Goal: Task Accomplishment & Management: Complete application form

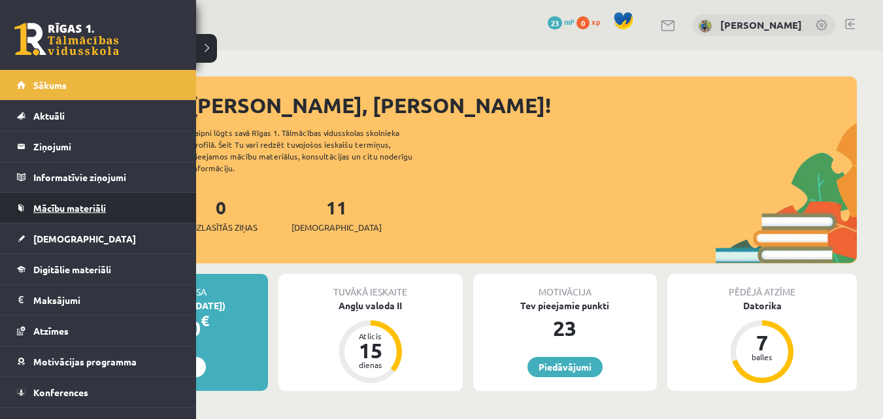
click at [50, 200] on link "Mācību materiāli" at bounding box center [98, 208] width 163 height 30
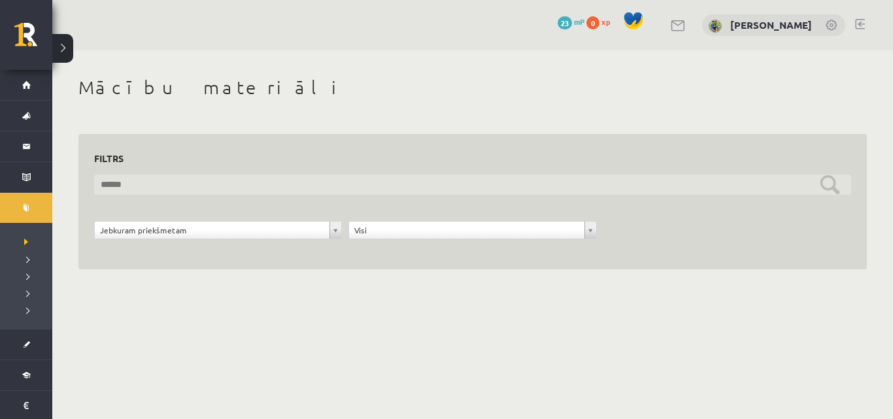
click at [446, 182] on input "text" at bounding box center [472, 185] width 757 height 20
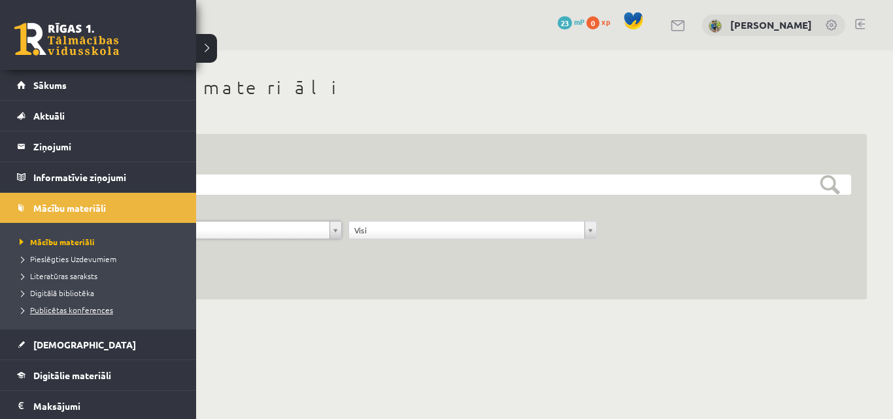
click at [71, 307] on span "Publicētas konferences" at bounding box center [64, 310] width 97 height 10
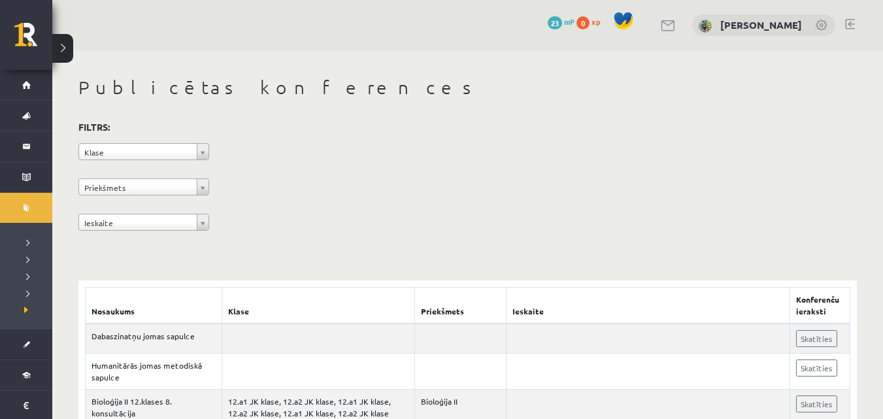
click at [661, 25] on link at bounding box center [669, 25] width 16 height 11
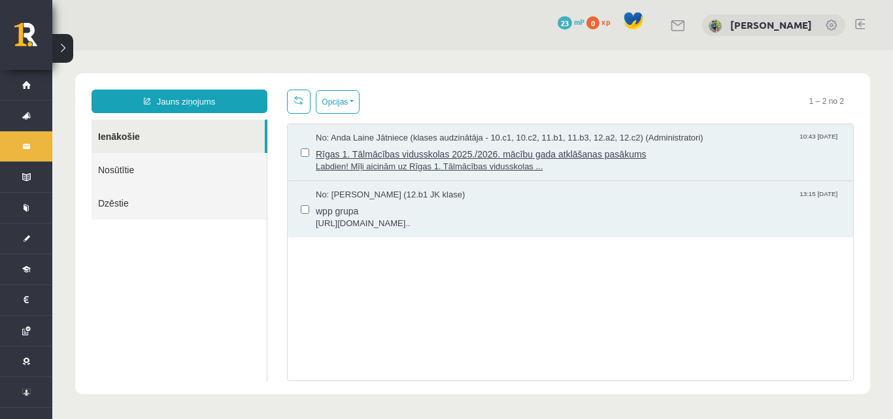
click at [564, 161] on span "Labdien! Mīļi aicinām uz Rīgas 1. Tālmācības vidusskolas ..." at bounding box center [578, 167] width 524 height 12
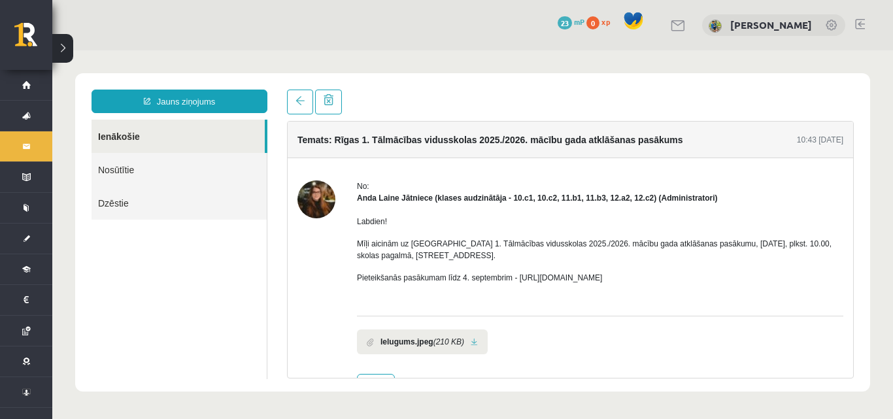
click at [143, 137] on link "Ienākošie" at bounding box center [178, 136] width 173 height 33
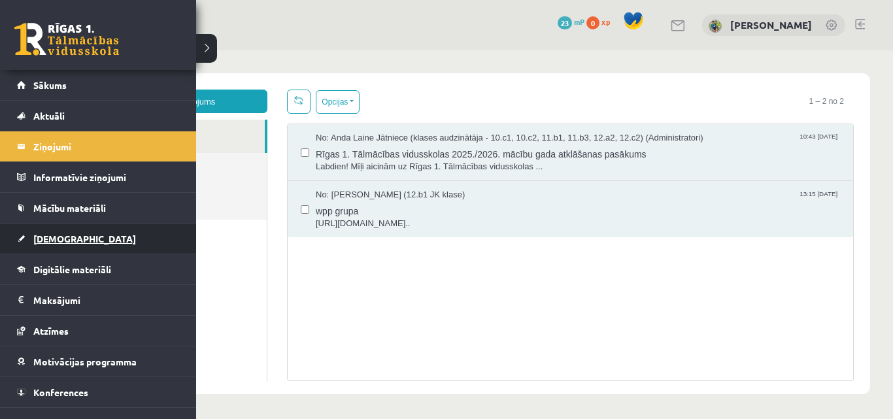
click at [58, 235] on span "[DEMOGRAPHIC_DATA]" at bounding box center [84, 239] width 103 height 12
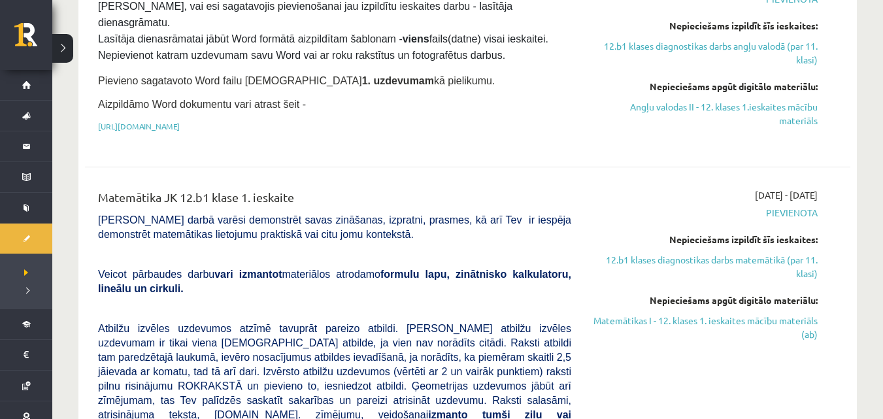
scroll to position [259, 0]
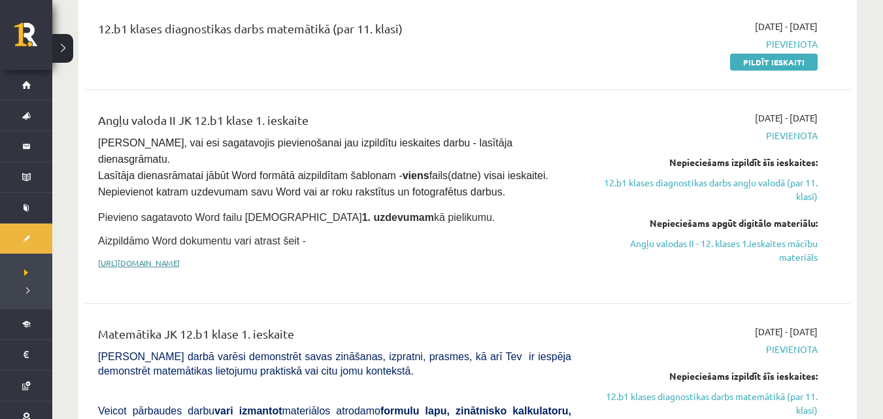
click at [180, 258] on link "[URL][DOMAIN_NAME]" at bounding box center [139, 263] width 82 height 10
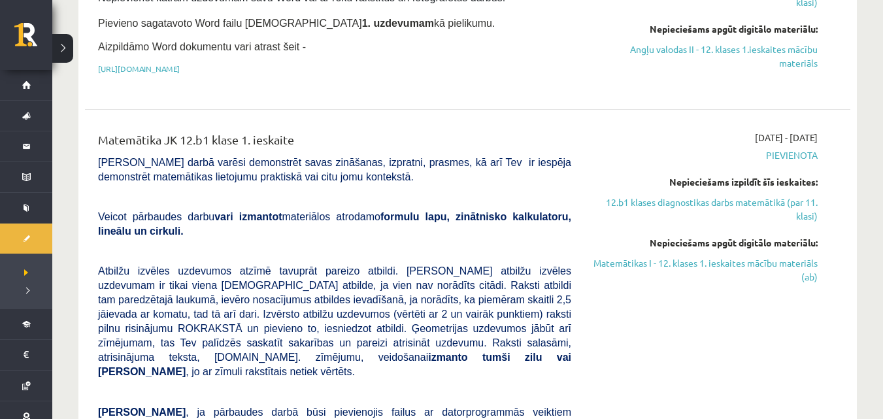
scroll to position [455, 0]
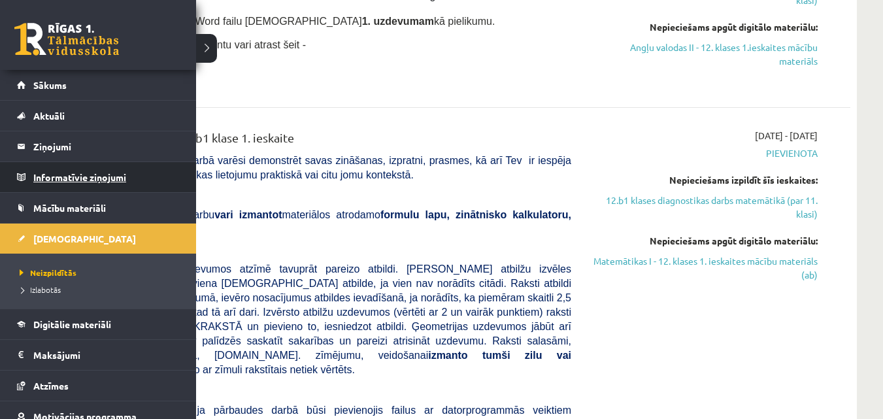
click at [100, 174] on legend "Informatīvie ziņojumi 0" at bounding box center [106, 177] width 146 height 30
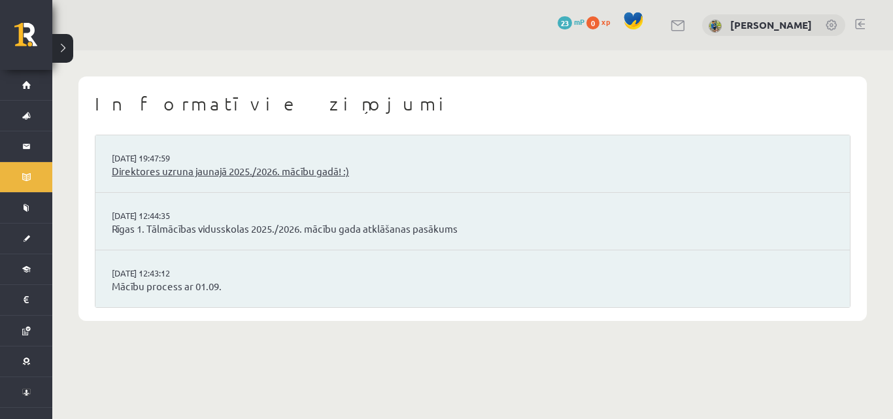
click at [232, 173] on link "Direktores uzruna jaunajā 2025./2026. mācību gadā! :)" at bounding box center [473, 171] width 722 height 15
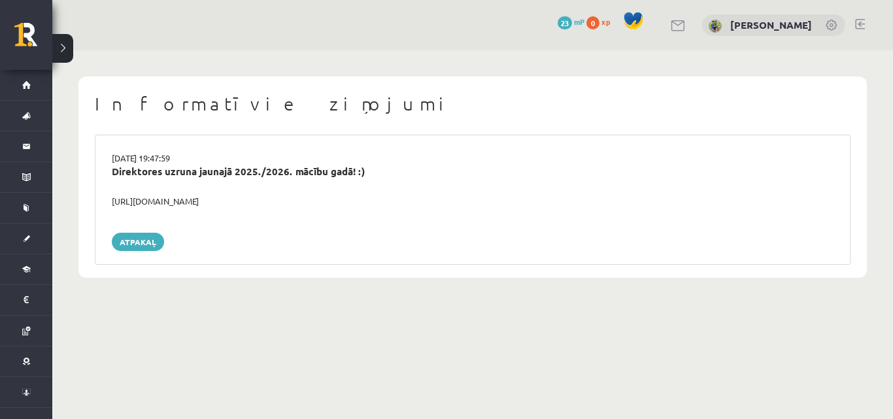
click at [177, 203] on div "[URL][DOMAIN_NAME]" at bounding box center [472, 201] width 741 height 13
drag, startPoint x: 109, startPoint y: 196, endPoint x: 313, endPoint y: 200, distance: 203.4
click at [313, 200] on div "[URL][DOMAIN_NAME]" at bounding box center [472, 201] width 741 height 13
copy div "[URL][DOMAIN_NAME]"
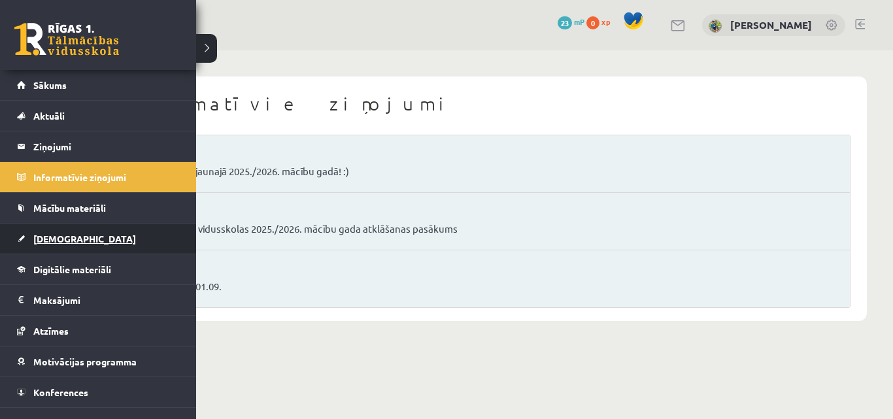
click at [64, 238] on span "[DEMOGRAPHIC_DATA]" at bounding box center [84, 239] width 103 height 12
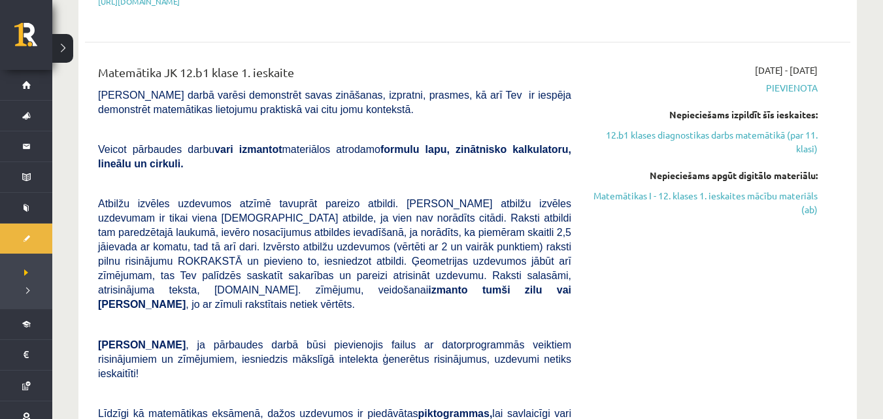
scroll to position [581, 0]
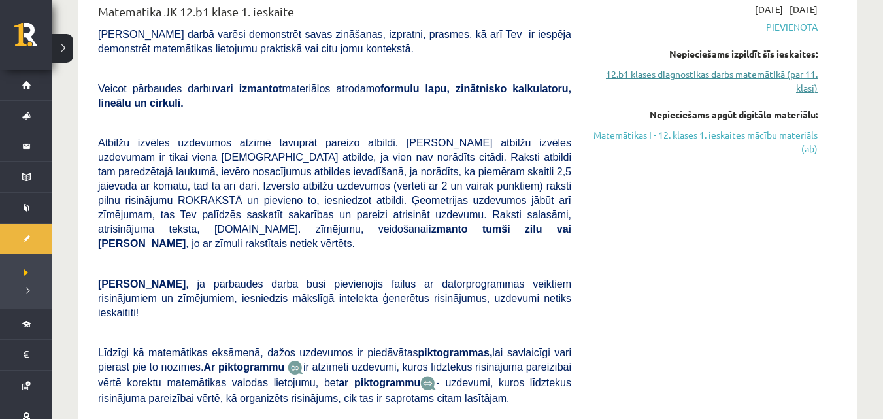
click at [785, 80] on link "12.b1 klases diagnostikas darbs matemātikā (par 11. klasi)" at bounding box center [704, 80] width 227 height 27
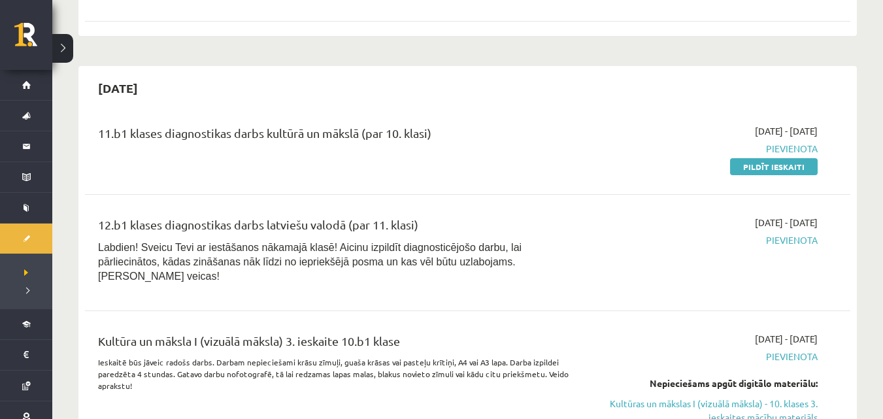
scroll to position [1835, 0]
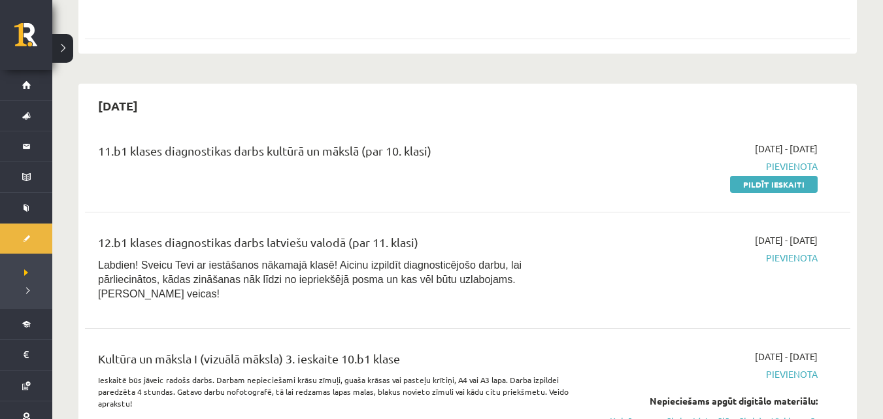
click at [261, 142] on div "11.b1 klases diagnostikas darbs kultūrā un mākslā (par 10. klasi)" at bounding box center [334, 154] width 473 height 24
click at [773, 176] on link "Pildīt ieskaiti" at bounding box center [774, 184] width 88 height 17
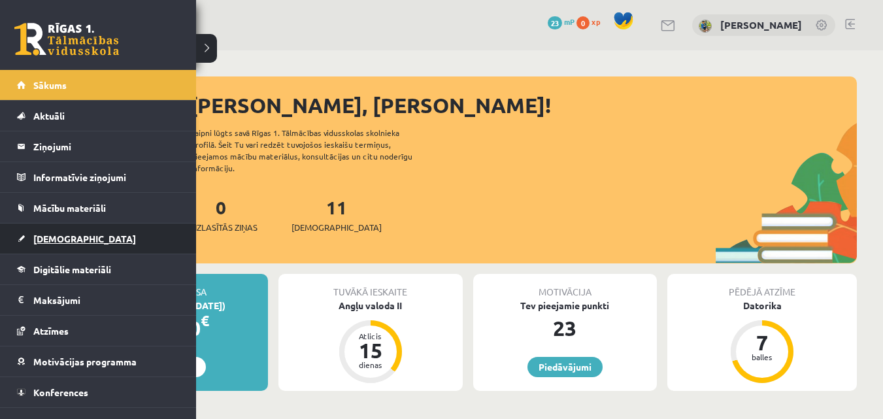
click at [70, 237] on span "[DEMOGRAPHIC_DATA]" at bounding box center [84, 239] width 103 height 12
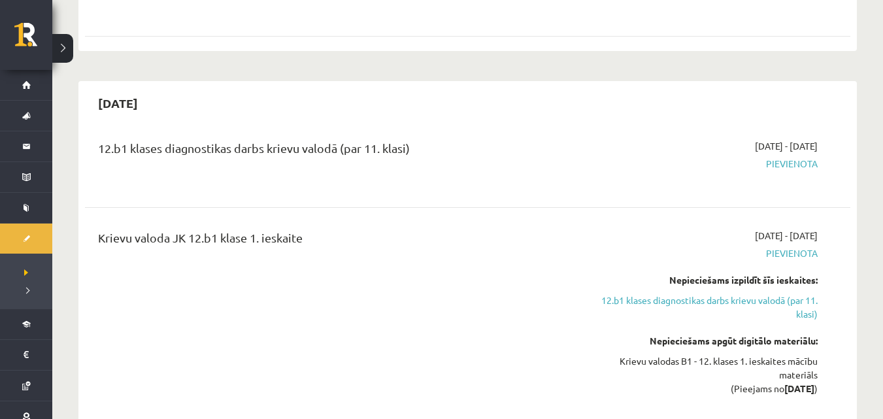
scroll to position [1765, 0]
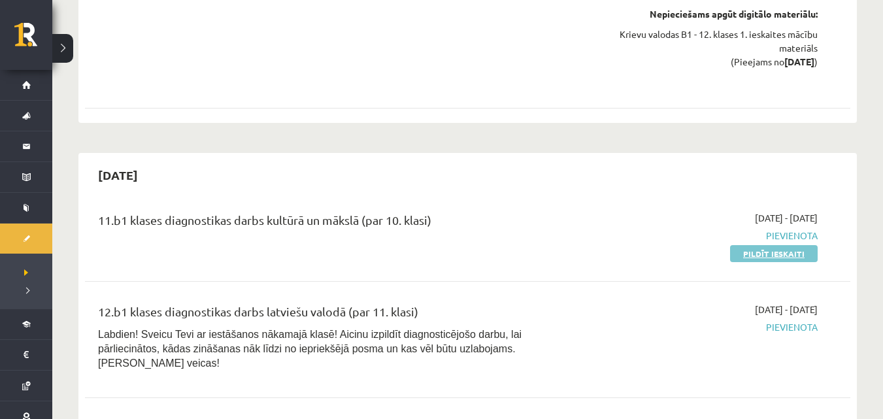
click at [781, 245] on link "Pildīt ieskaiti" at bounding box center [774, 253] width 88 height 17
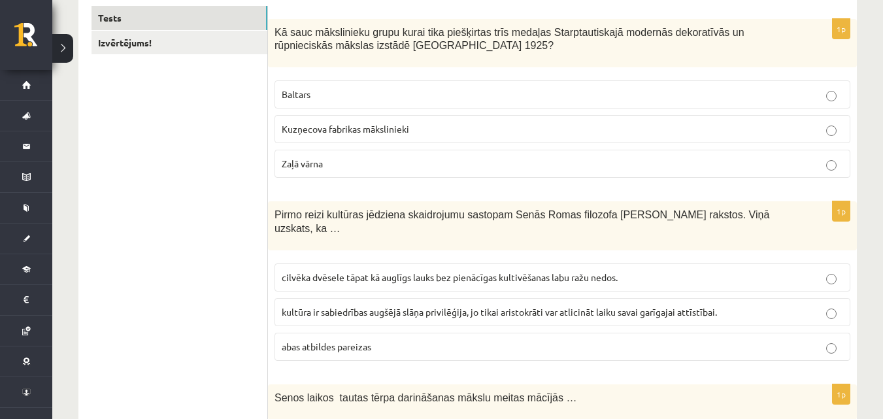
scroll to position [181, 0]
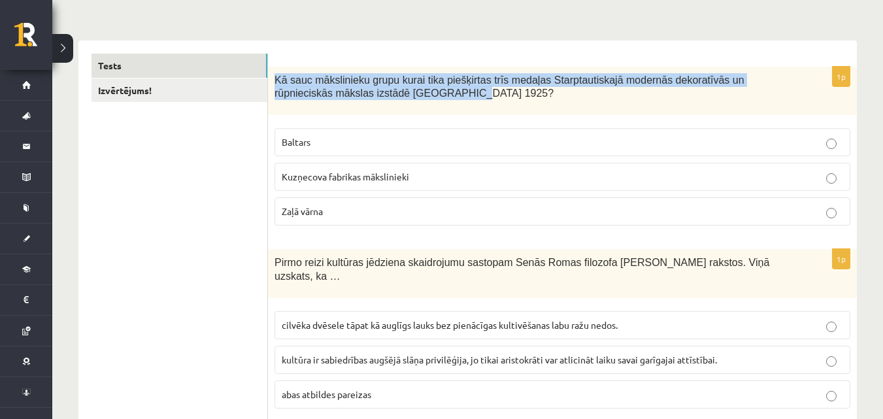
drag, startPoint x: 275, startPoint y: 80, endPoint x: 423, endPoint y: 98, distance: 149.5
click at [423, 98] on p "Kā sauc mākslinieku grupu kurai tika piešķirtas trīs medaļas Starptautiskajā mo…" at bounding box center [530, 86] width 511 height 27
copy span "Kā sauc mākslinieku grupu kurai tika piešķirtas trīs medaļas Starptautiskajā mo…"
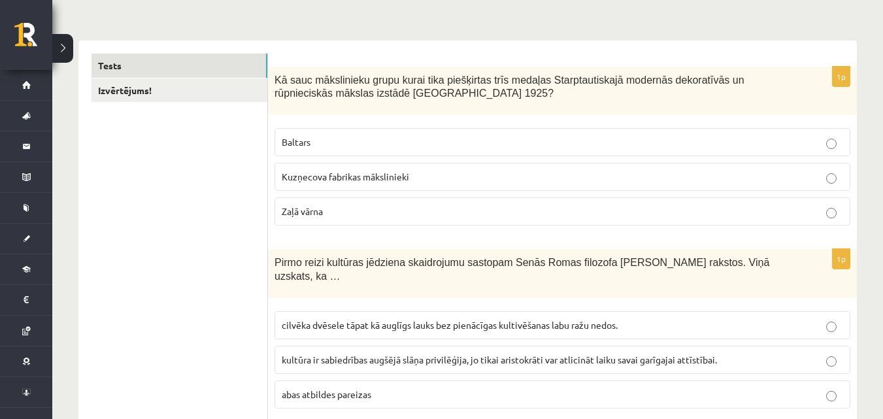
click at [826, 138] on p "Baltars" at bounding box center [563, 142] width 562 height 14
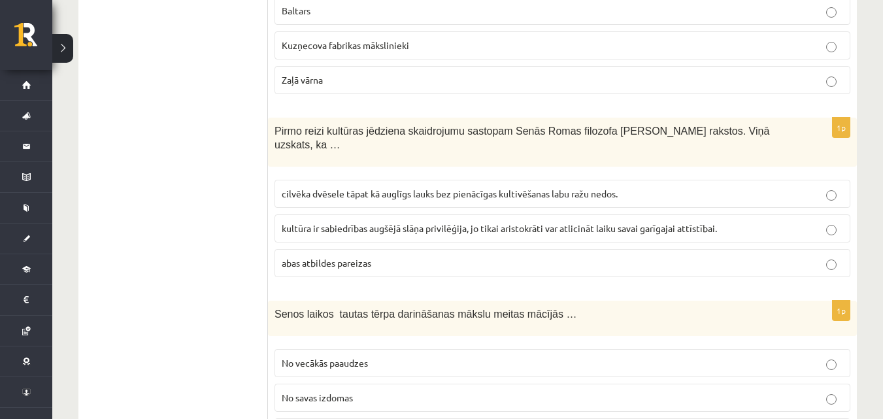
scroll to position [312, 0]
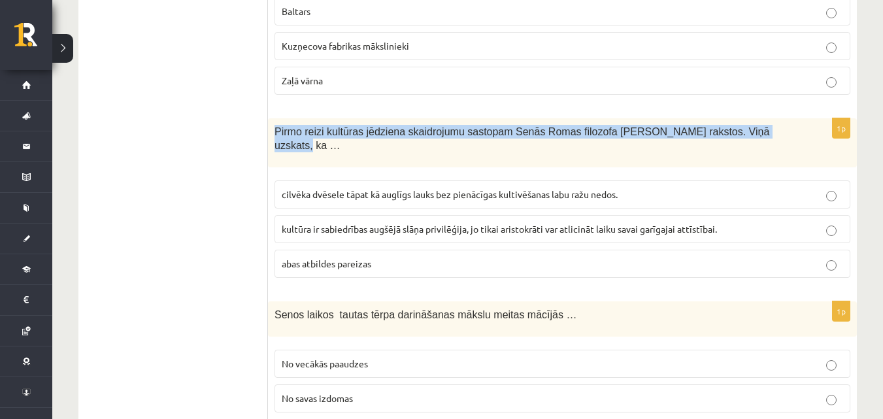
drag, startPoint x: 273, startPoint y: 126, endPoint x: 748, endPoint y: 137, distance: 474.8
click at [748, 137] on div "Pirmo reizi kultūras jēdziena skaidrojumu sastopam Senās Romas filozofa Ciceron…" at bounding box center [562, 142] width 589 height 49
copy span "Pirmo reizi kultūras jēdziena skaidrojumu sastopam Senās Romas filozofa Ciceron…"
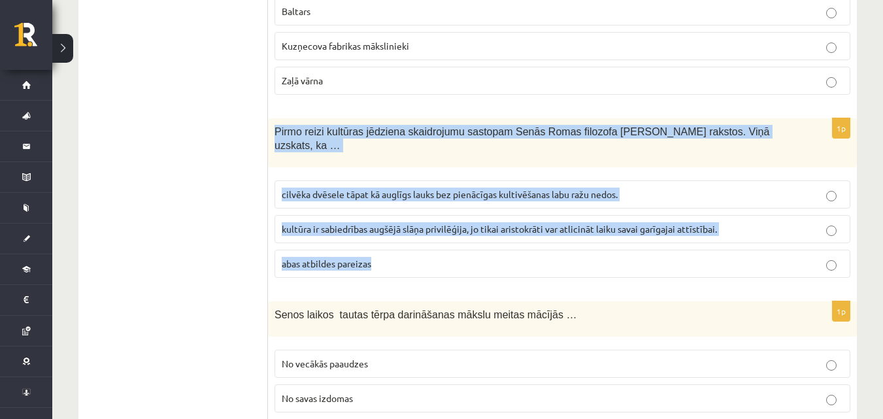
drag, startPoint x: 272, startPoint y: 127, endPoint x: 704, endPoint y: 256, distance: 451.0
click at [704, 256] on div "1p Pirmo reizi kultūras jēdziena skaidrojumu sastopam Senās Romas filozofa Cice…" at bounding box center [562, 203] width 589 height 170
copy div "Pirmo reizi kultūras jēdziena skaidrojumu sastopam Senās Romas filozofa Ciceron…"
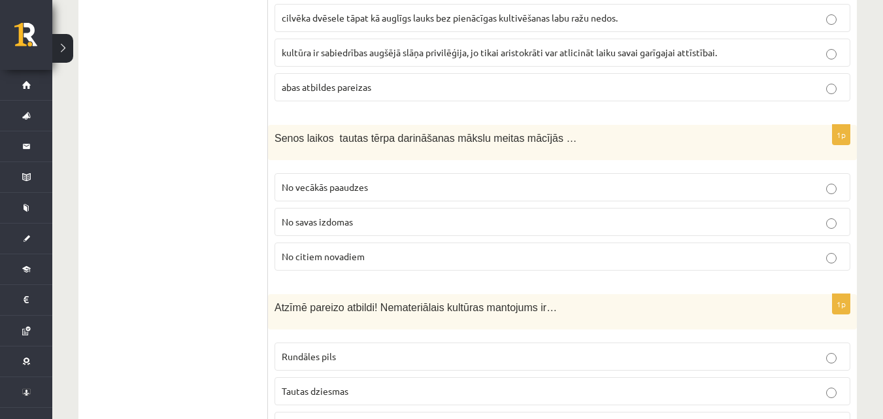
scroll to position [508, 0]
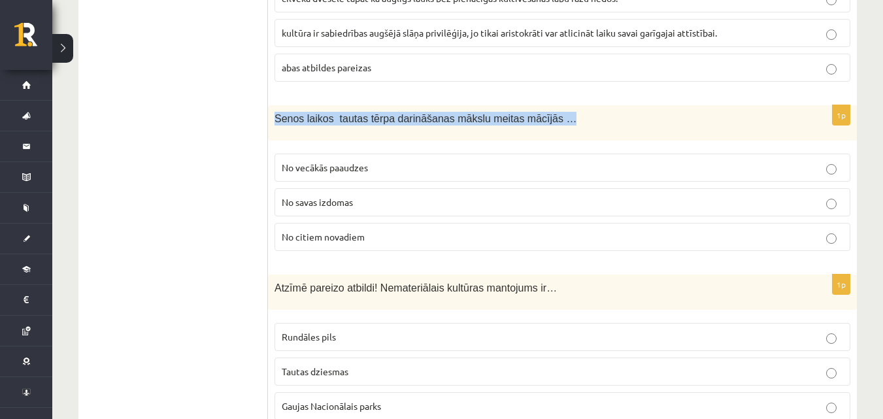
drag, startPoint x: 275, startPoint y: 103, endPoint x: 572, endPoint y: 109, distance: 297.5
click at [572, 112] on p "Senos laikos tautas tērpa darināšanas mākslu meitas mācījās …" at bounding box center [530, 119] width 511 height 14
copy span "Senos laikos tautas tērpa darināšanas mākslu meitas mācījās …"
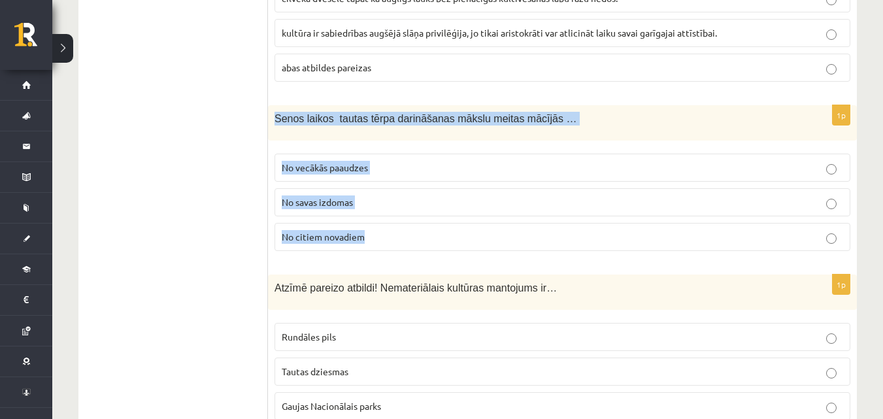
drag, startPoint x: 271, startPoint y: 99, endPoint x: 518, endPoint y: 222, distance: 275.7
click at [517, 229] on div "1p Senos laikos tautas tērpa darināšanas mākslu meitas mācījās … No vecākās paa…" at bounding box center [562, 183] width 589 height 156
copy div "Senos laikos tautas tērpa darināšanas mākslu meitas mācījās … No vecākās paaudz…"
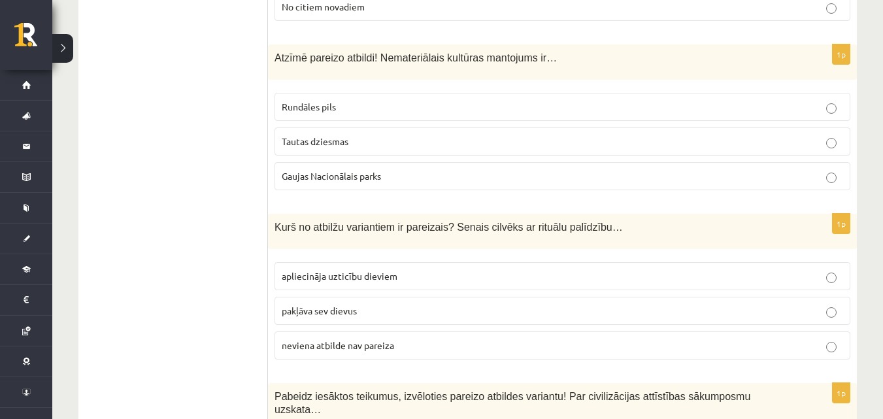
scroll to position [743, 0]
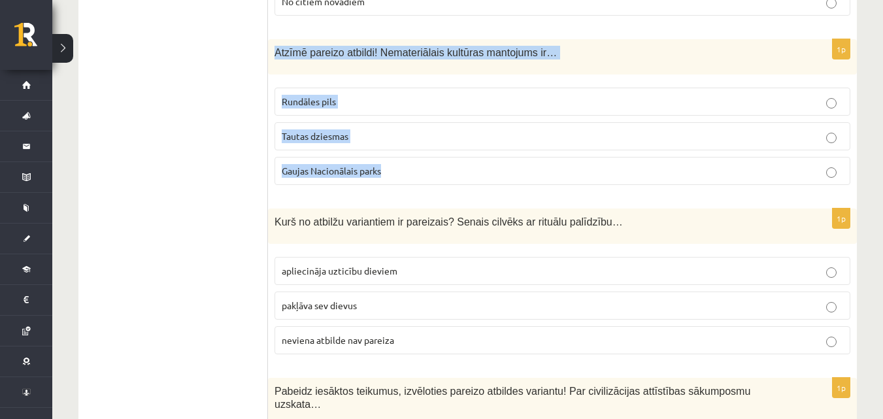
drag, startPoint x: 276, startPoint y: 34, endPoint x: 537, endPoint y: 168, distance: 293.3
click at [537, 168] on div "1p Atzīmē pareizo atbildi! Nemateriālais kultūras mantojums ir… Rundāles pils T…" at bounding box center [562, 117] width 589 height 156
copy div "Atzīmē pareizo atbildi! Nemateriālais kultūras mantojums ir… Rundāles pils Taut…"
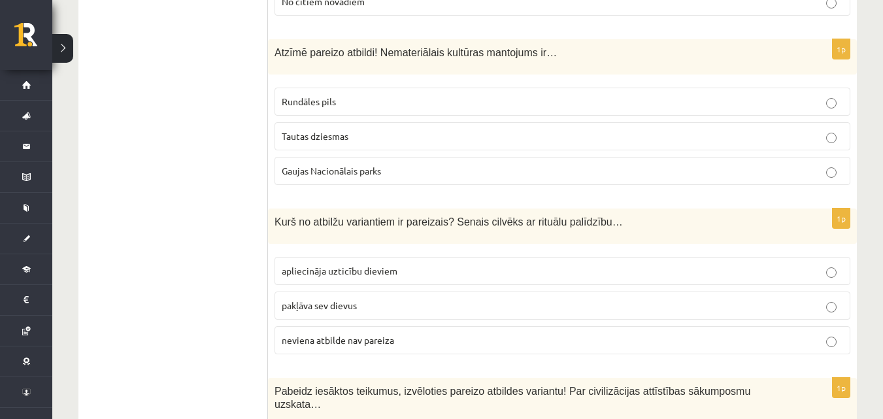
click at [339, 130] on span "Tautas dziesmas" at bounding box center [315, 136] width 67 height 12
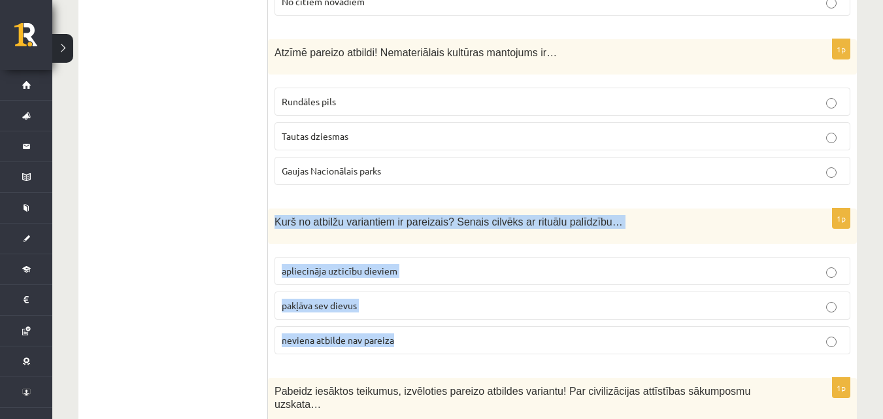
drag, startPoint x: 274, startPoint y: 205, endPoint x: 517, endPoint y: 314, distance: 265.7
click at [522, 326] on div "1p Kurš no atbilžu variantiem ir pareizais? Senais cilvēks ar rituālu palīdzību…" at bounding box center [562, 287] width 589 height 156
copy div "Kurš no atbilžu variantiem ir pareizais? Senais cilvēks ar rituālu palīdzību… a…"
drag, startPoint x: 128, startPoint y: 86, endPoint x: 187, endPoint y: 1, distance: 103.9
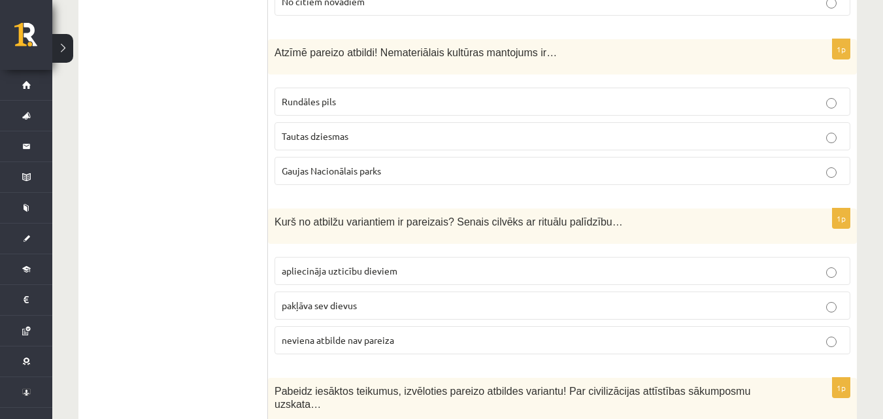
click at [389, 265] on span "apliecināja uzticību dieviem" at bounding box center [340, 271] width 116 height 12
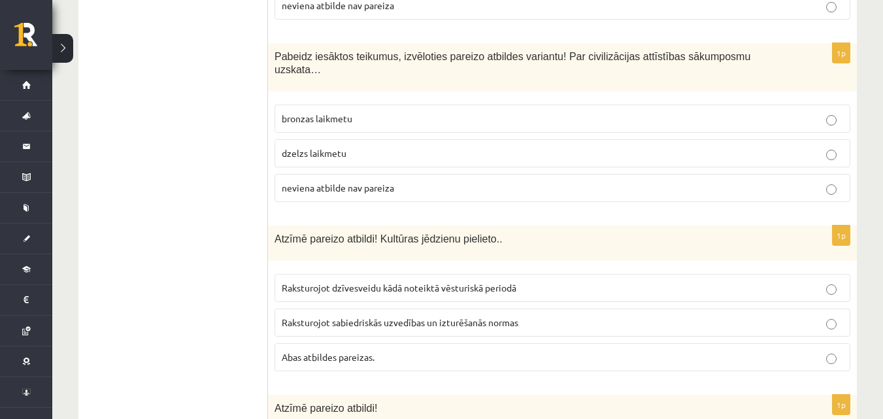
scroll to position [1083, 0]
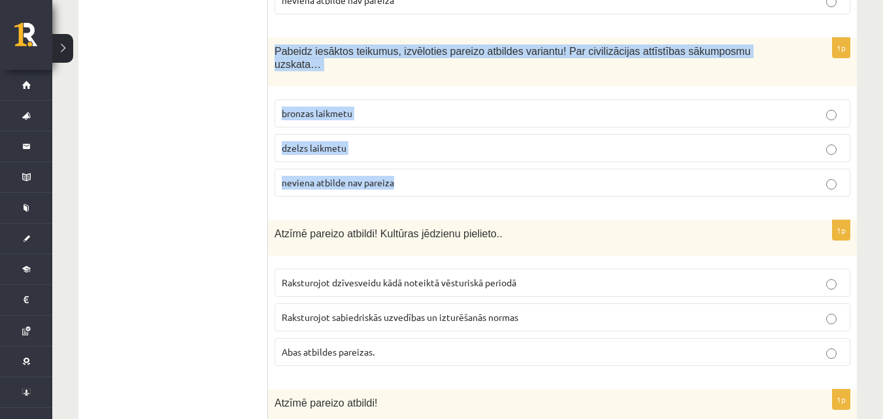
drag, startPoint x: 274, startPoint y: 37, endPoint x: 627, endPoint y: 170, distance: 377.4
click at [627, 170] on div "1p Pabeidz iesāktos teikumus, izvēloties pareizo atbildes variantu! Par civiliz…" at bounding box center [562, 123] width 589 height 170
copy div "Pabeidz iesāktos teikumus, izvēloties pareizo atbildes variantu! Par civilizāci…"
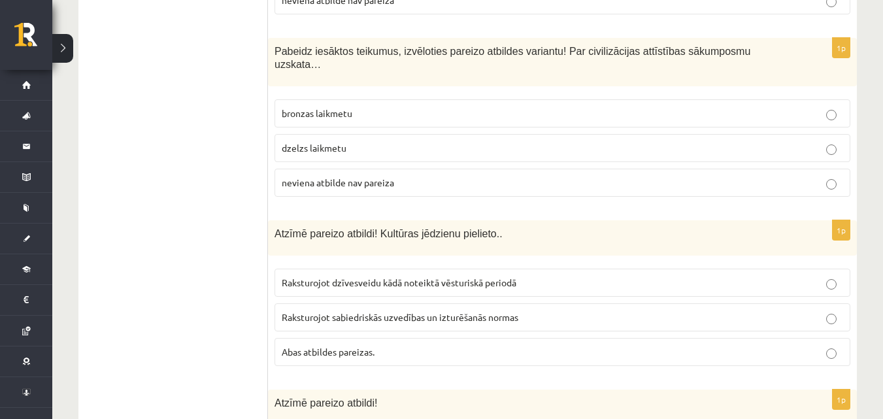
click at [427, 176] on p "neviena atbilde nav pareiza" at bounding box center [563, 183] width 562 height 14
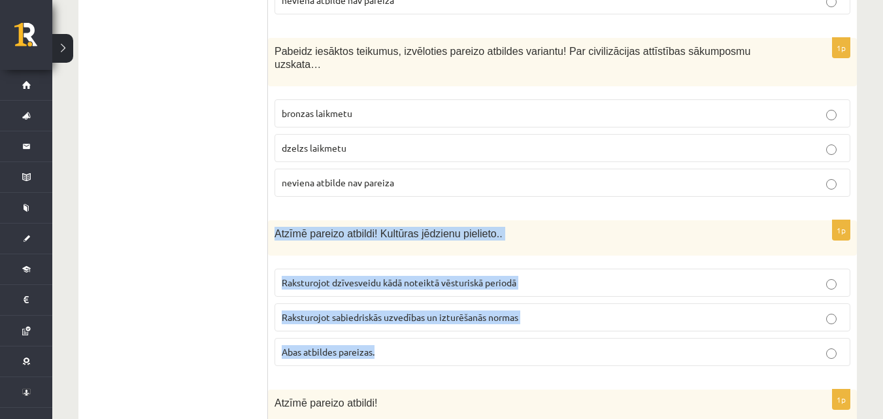
drag, startPoint x: 275, startPoint y: 206, endPoint x: 533, endPoint y: 330, distance: 286.3
click at [533, 330] on div "1p Atzīmē pareizo atbildi! Kultūras jēdzienu pielieto.. Raksturojot dzīvesveidu…" at bounding box center [562, 298] width 589 height 156
copy div "Atzīmē pareizo atbildi! Kultūras jēdzienu pielieto.. Raksturojot dzīvesveidu kā…"
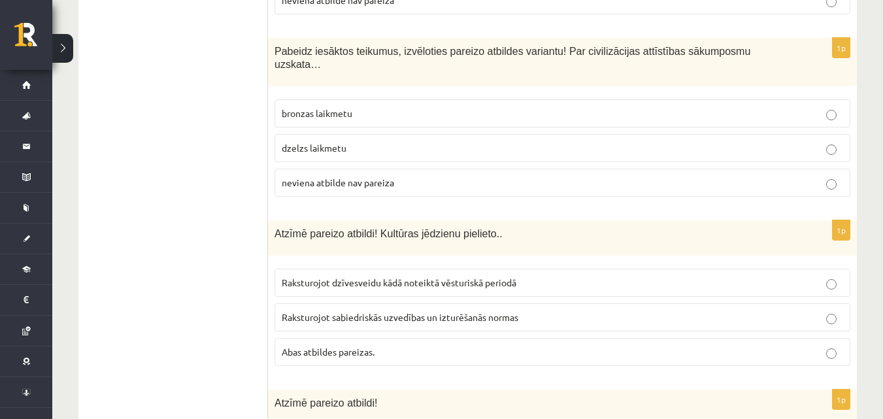
click at [428, 345] on p "Abas atbildes pareizas." at bounding box center [563, 352] width 562 height 14
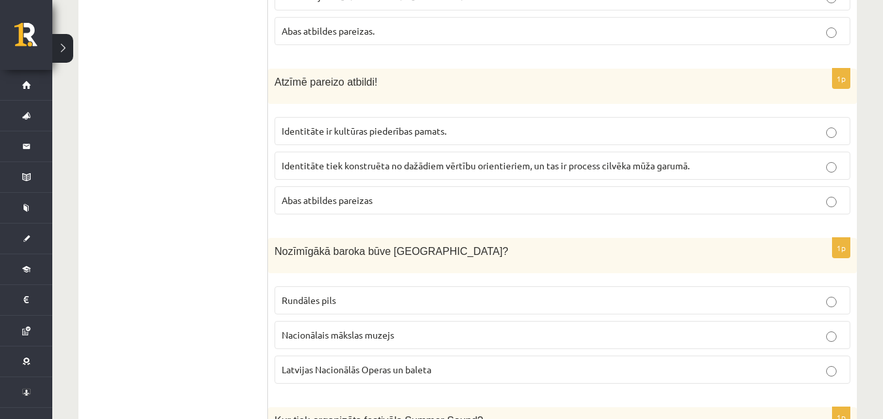
scroll to position [1433, 0]
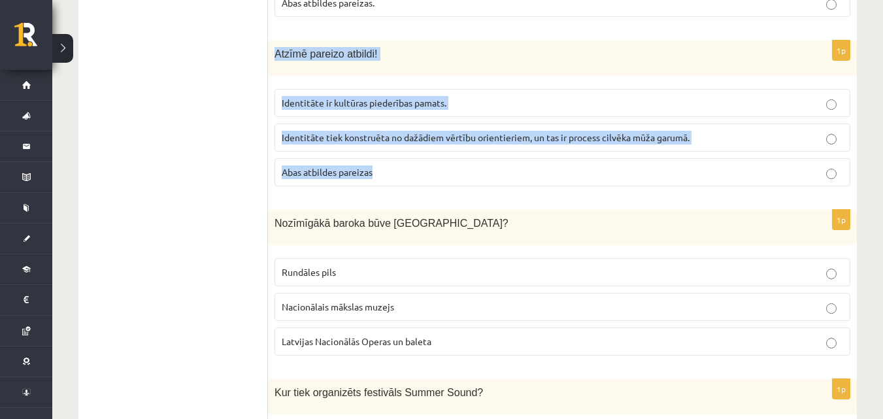
drag, startPoint x: 273, startPoint y: 24, endPoint x: 494, endPoint y: 166, distance: 262.6
click at [494, 166] on div "1p Atzīmē pareizo atbildi! Identitāte ir kultūras piederības pamats. Identitāte…" at bounding box center [562, 119] width 589 height 156
copy div "Atzīmē pareizo atbildi! Identitāte ir kultūras piederības pamats. Identitāte ti…"
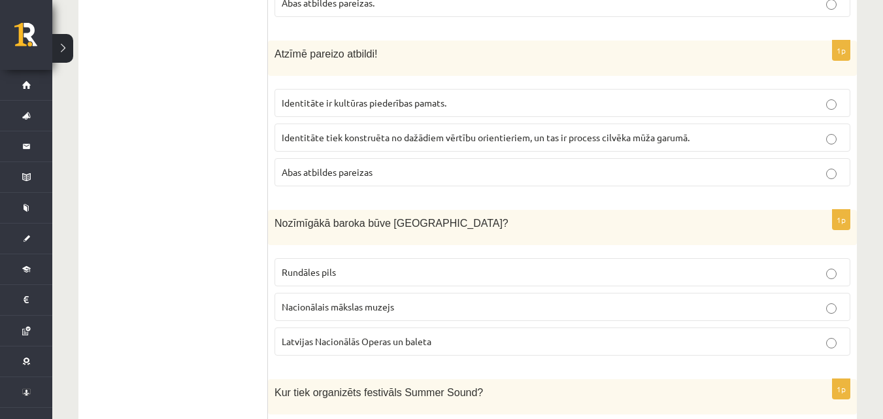
click at [434, 165] on p "Abas atbildes pareizas" at bounding box center [563, 172] width 562 height 14
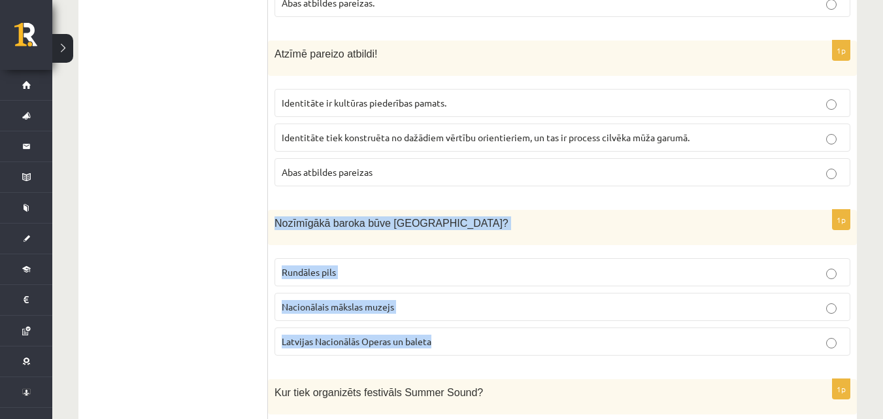
drag, startPoint x: 273, startPoint y: 194, endPoint x: 490, endPoint y: 316, distance: 249.1
click at [490, 316] on div "1p Nozīmīgākā baroka būve Latvijā? Rundāles pils Nacionālais mākslas muzejs Lat…" at bounding box center [562, 288] width 589 height 156
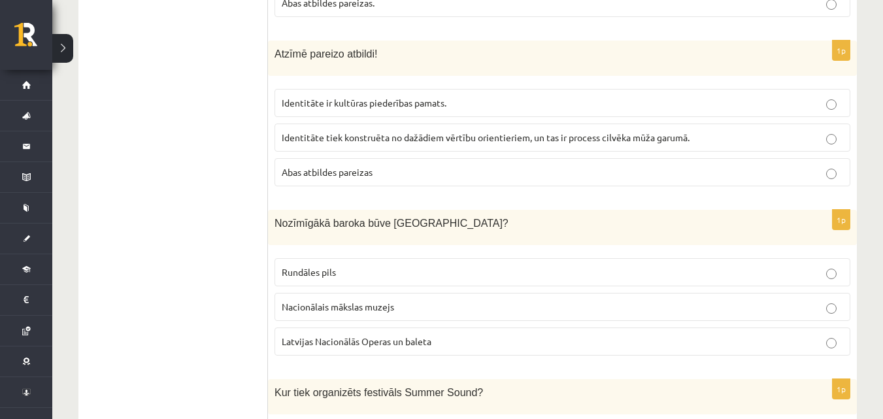
click at [407, 265] on p "Rundāles pils" at bounding box center [563, 272] width 562 height 14
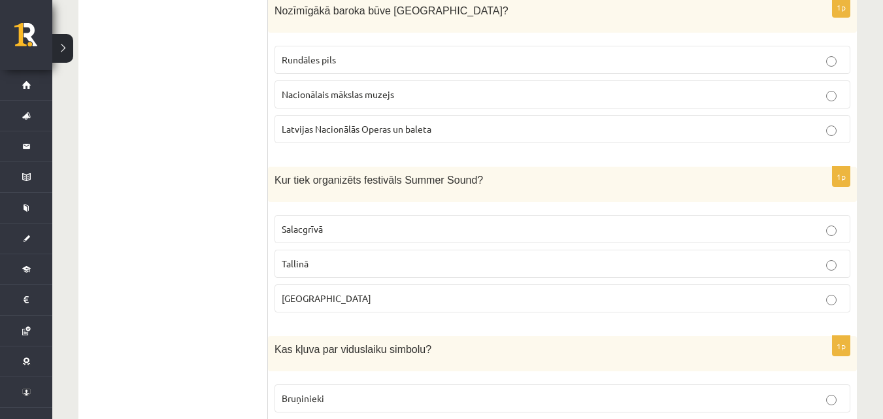
scroll to position [1694, 0]
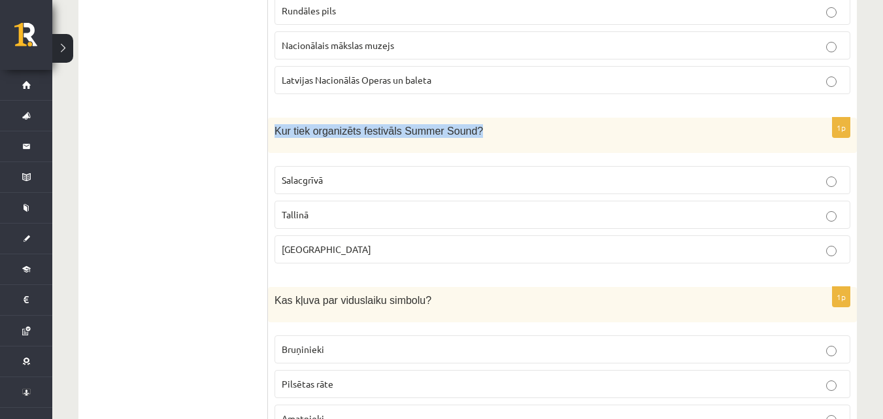
drag, startPoint x: 275, startPoint y: 99, endPoint x: 496, endPoint y: 111, distance: 222.0
click at [496, 124] on p "Kur tiek organizēts festivāls Summer Sound?" at bounding box center [530, 131] width 511 height 14
click at [512, 124] on p "Kur tiek organizēts festivāls Summer Sound?" at bounding box center [530, 131] width 511 height 14
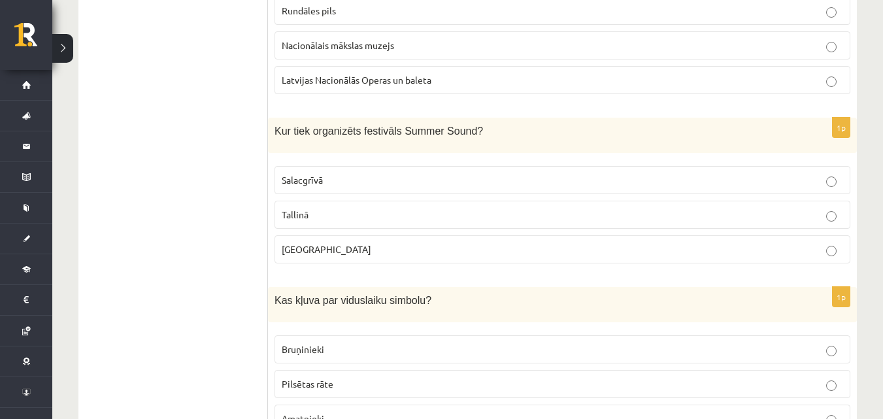
click at [352, 243] on p "Liepājā" at bounding box center [563, 250] width 562 height 14
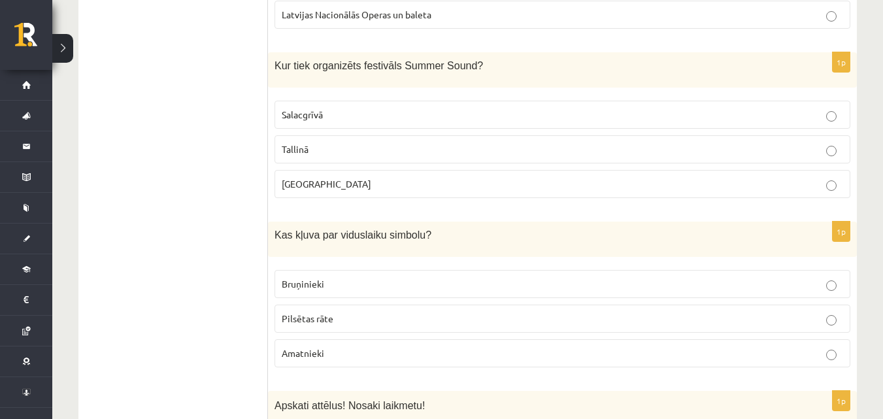
scroll to position [1825, 0]
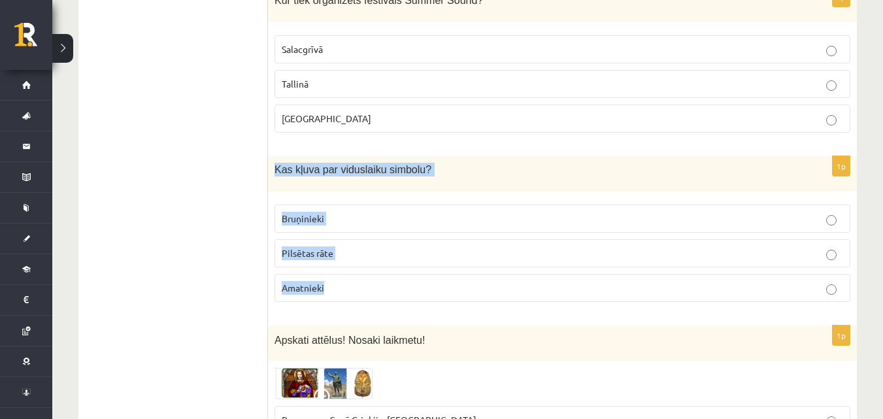
drag, startPoint x: 273, startPoint y: 141, endPoint x: 404, endPoint y: 266, distance: 181.3
click at [405, 272] on div "1p Kas kļuva par viduslaiku simbolu? Bruņinieki Pilsētas rāte Amatnieki" at bounding box center [562, 234] width 589 height 156
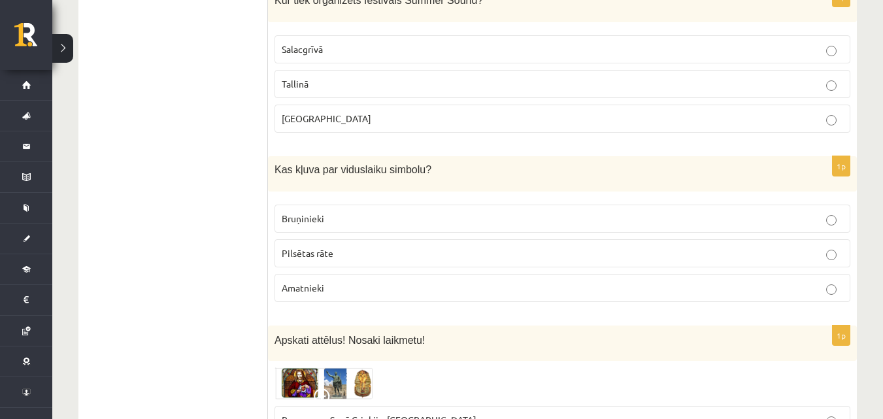
click at [301, 212] on span "Bruņinieki" at bounding box center [303, 218] width 42 height 12
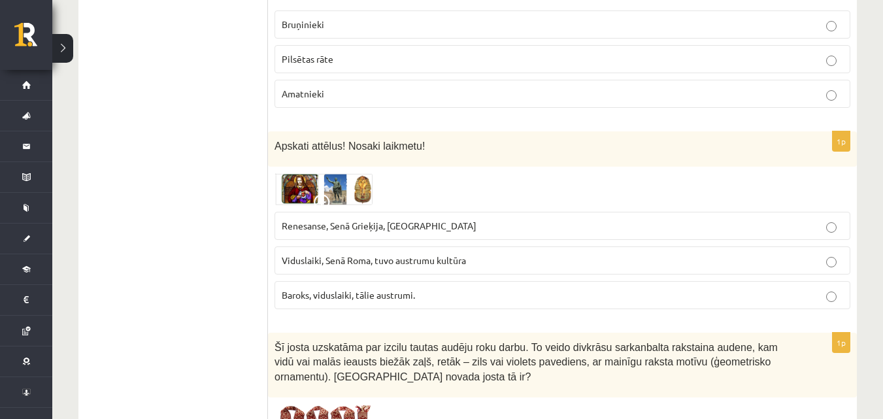
scroll to position [2086, 0]
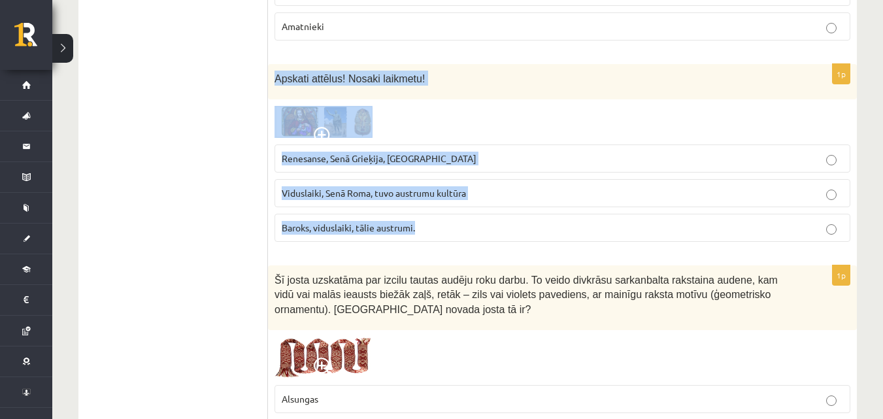
drag, startPoint x: 271, startPoint y: 50, endPoint x: 458, endPoint y: 202, distance: 240.8
click at [458, 202] on div "1p Apskati attēlus! Nosaki laikmetu! Renesanse, Senā Grieķija, Ēģipte Viduslaik…" at bounding box center [562, 158] width 589 height 188
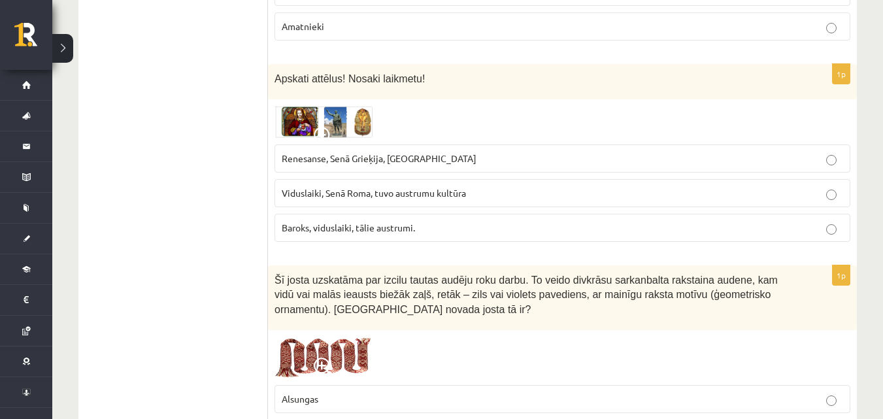
click at [301, 106] on img at bounding box center [324, 121] width 98 height 31
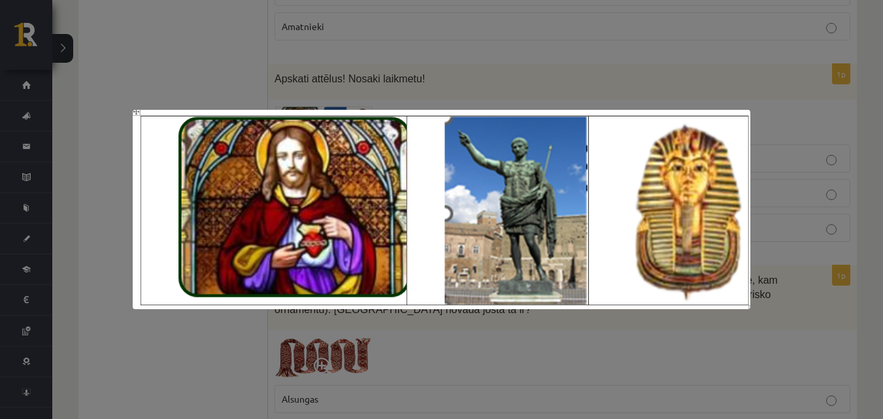
click at [193, 67] on div at bounding box center [441, 209] width 883 height 419
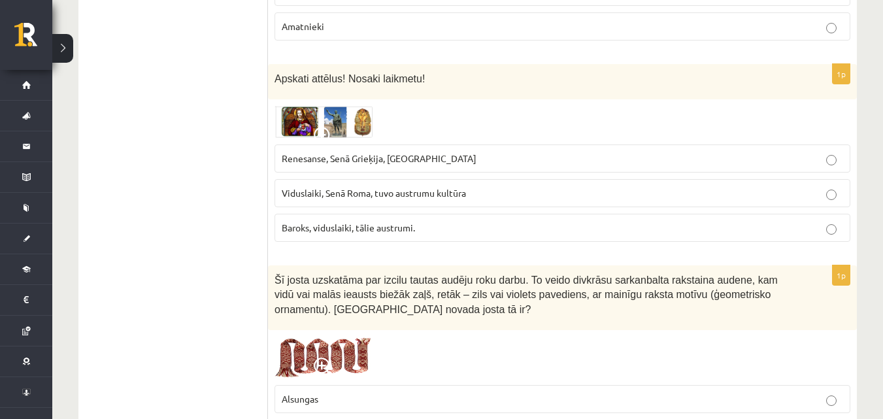
click at [335, 152] on span "Renesanse, Senā Grieķija, Ēģipte" at bounding box center [379, 158] width 195 height 12
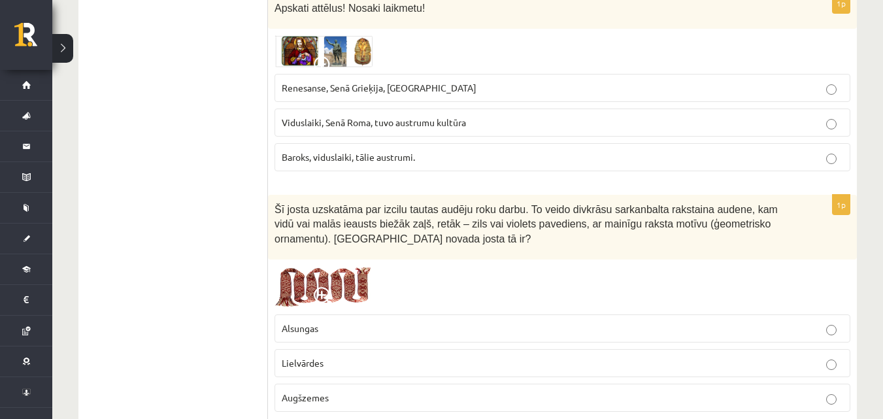
scroll to position [2217, 0]
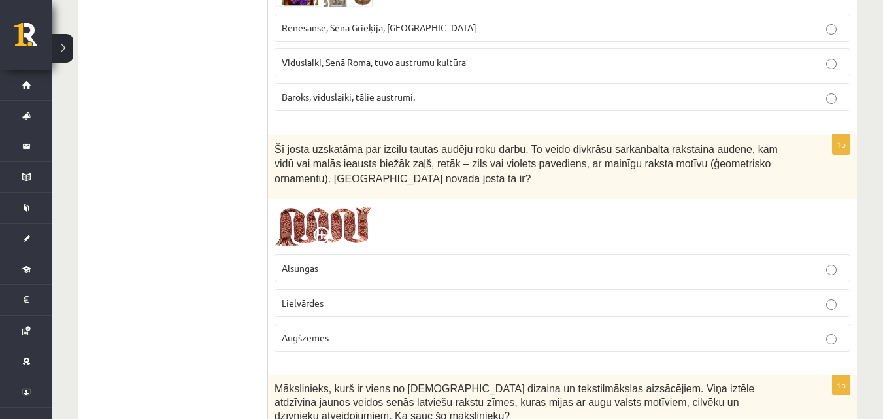
drag, startPoint x: 272, startPoint y: 116, endPoint x: 379, endPoint y: 163, distance: 116.2
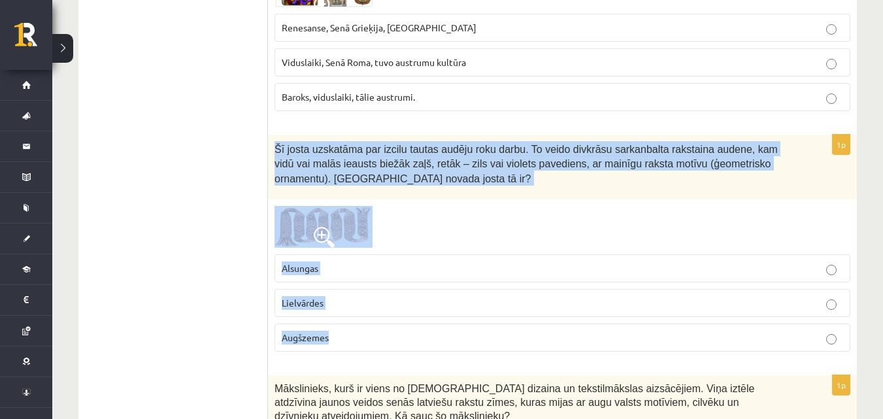
drag, startPoint x: 273, startPoint y: 120, endPoint x: 409, endPoint y: 318, distance: 240.7
click at [409, 318] on div "1p Šī josta uzskatāma par izcilu tautas audēju roku darbu. To veido divkrāsu sa…" at bounding box center [562, 249] width 589 height 228
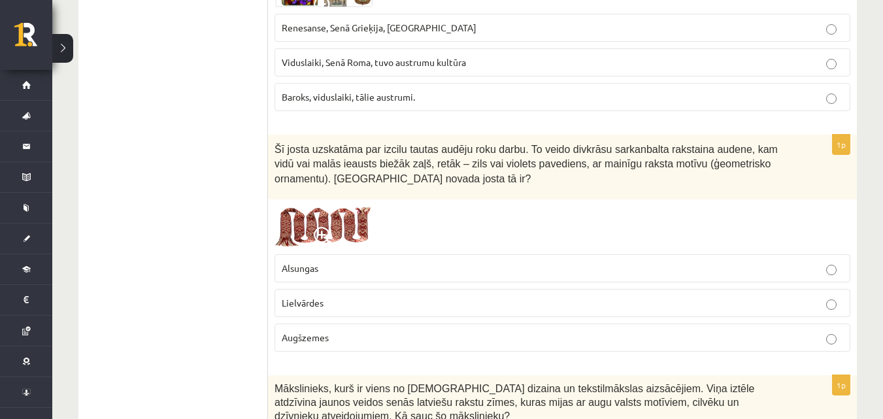
click at [305, 206] on img at bounding box center [324, 227] width 98 height 42
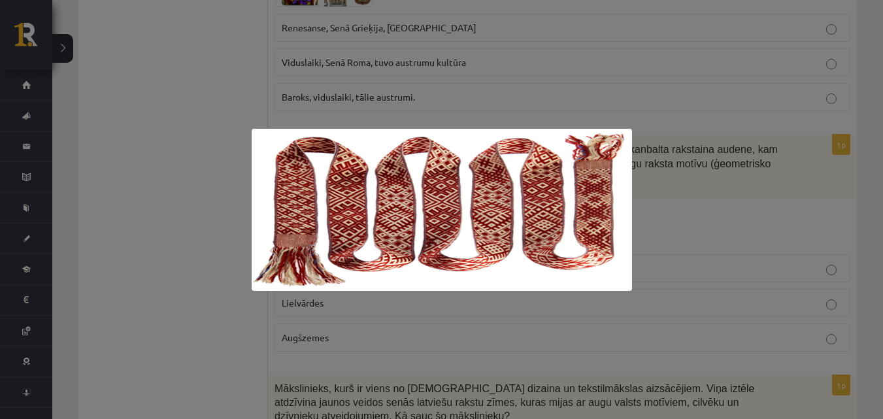
click at [124, 193] on div at bounding box center [441, 209] width 883 height 419
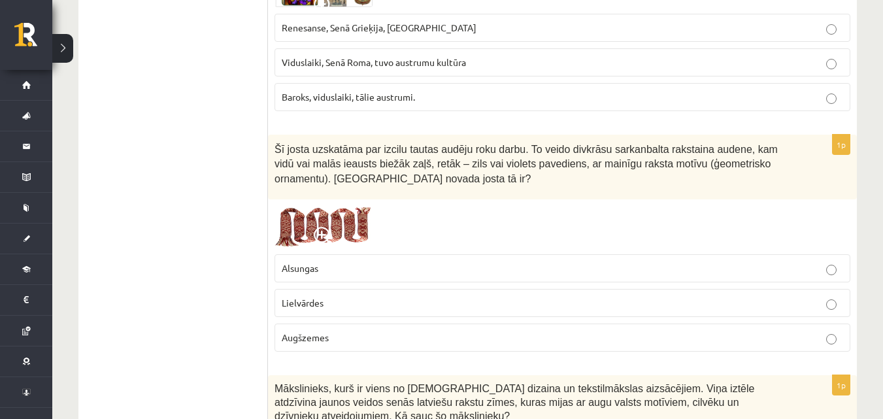
click at [318, 297] on span "Lielvārdes" at bounding box center [303, 303] width 42 height 12
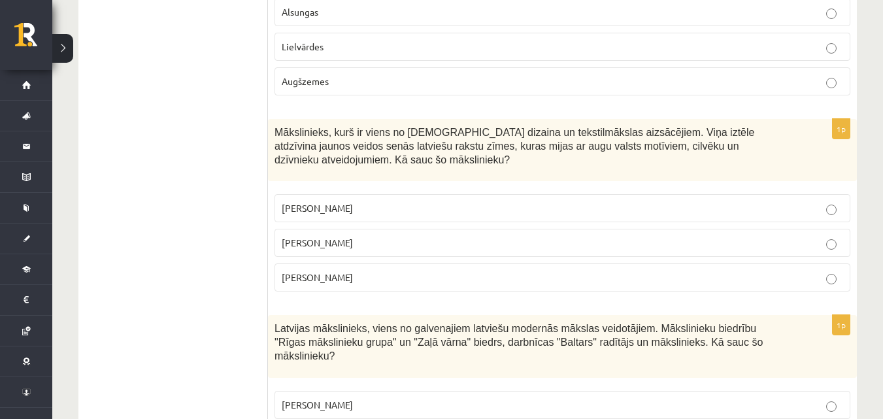
scroll to position [2479, 0]
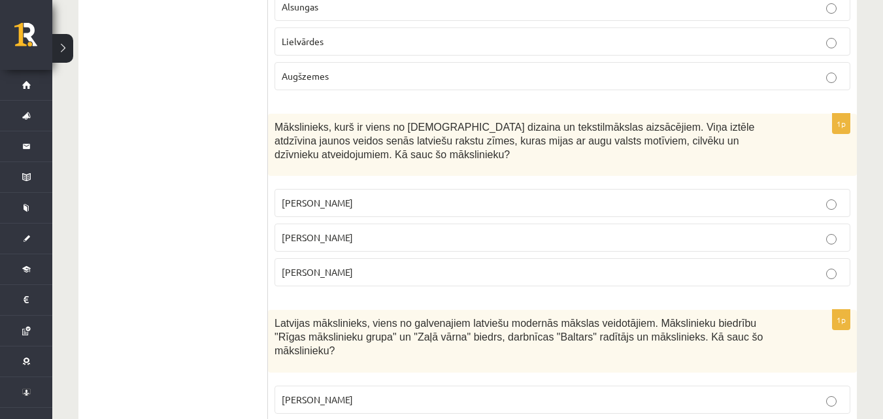
drag, startPoint x: 280, startPoint y: 94, endPoint x: 586, endPoint y: 246, distance: 342.4
click at [586, 246] on div "1p Mākslinieks, kurš ir viens no latviešu dizaina un tekstilmākslas aizsācējiem…" at bounding box center [562, 205] width 589 height 183
click at [356, 196] on p "Ansis Cīrulis" at bounding box center [563, 203] width 562 height 14
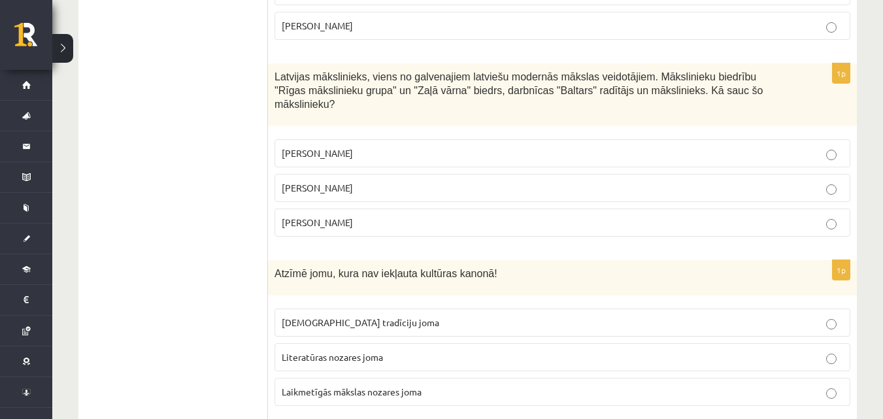
scroll to position [2740, 0]
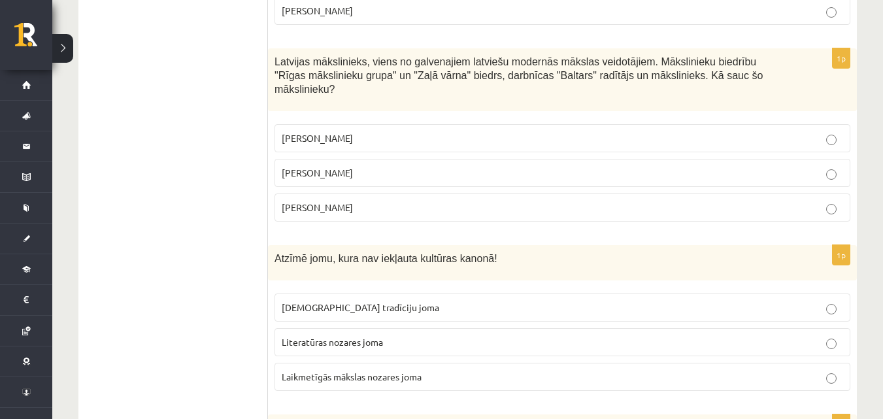
drag, startPoint x: 277, startPoint y: 20, endPoint x: 452, endPoint y: 163, distance: 226.8
click at [454, 167] on div "1p Latvijas mākslinieks, viens no galvenajiem latviešu modernās mākslas veidotā…" at bounding box center [562, 139] width 589 height 183
drag, startPoint x: 152, startPoint y: 48, endPoint x: 160, endPoint y: 52, distance: 8.5
click at [158, 53] on ul "Tests Izvērtējums!" at bounding box center [180, 286] width 177 height 5583
click at [408, 166] on p "Romāns Suta" at bounding box center [563, 173] width 562 height 14
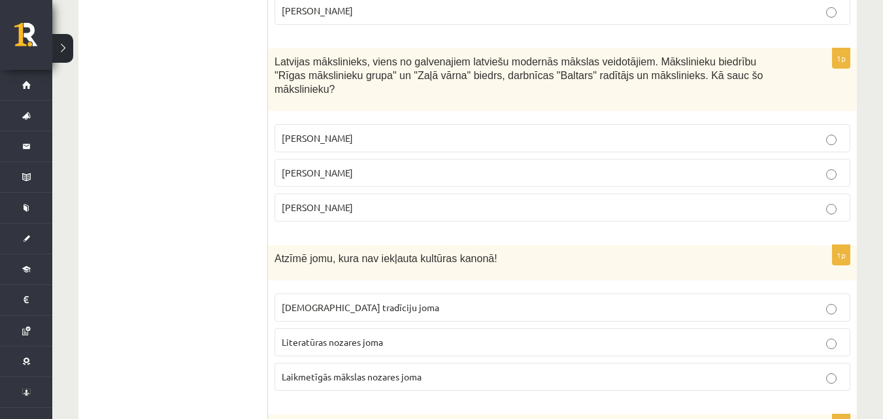
scroll to position [2936, 0]
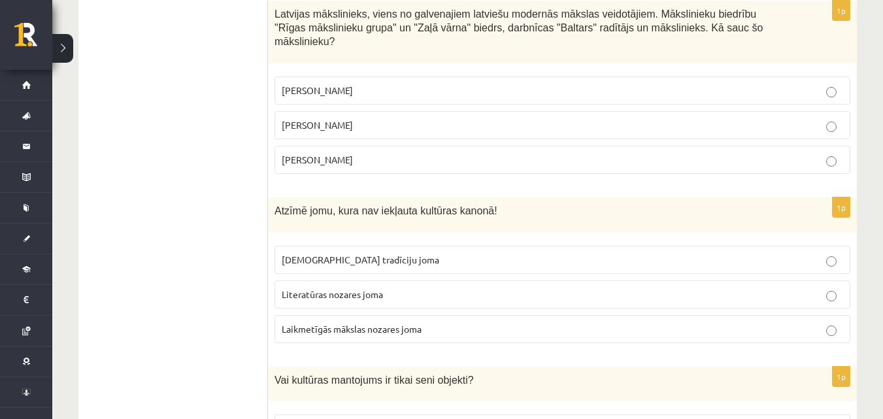
drag, startPoint x: 271, startPoint y: 10, endPoint x: 340, endPoint y: 36, distance: 73.8
click at [342, 35] on form "1p Kā sauc mākslinieku grupu kurai tika piešķirtas trīs medaļas Starptautiskajā…" at bounding box center [562, 238] width 563 height 5583
click at [202, 133] on ul "Tests Izvērtējums!" at bounding box center [180, 238] width 177 height 5583
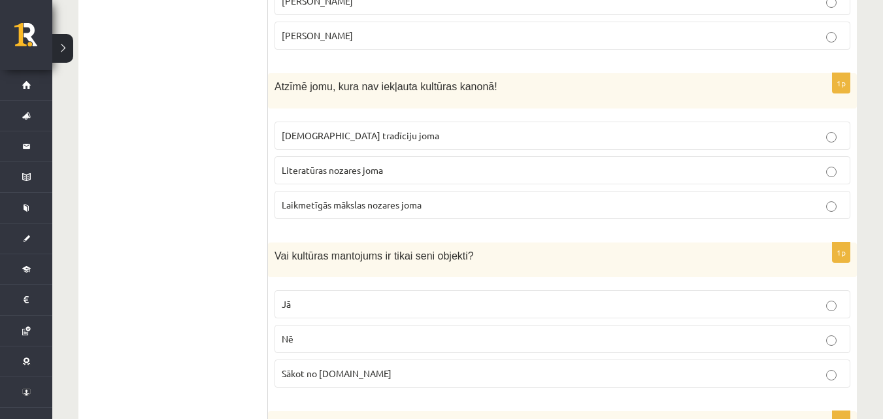
scroll to position [2919, 0]
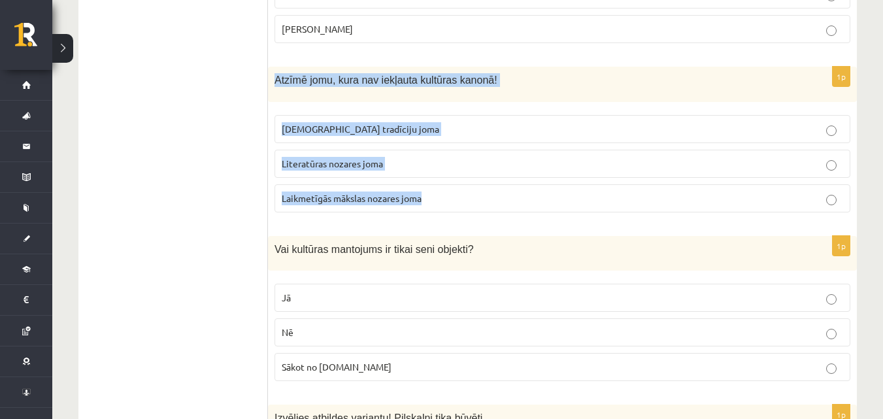
drag, startPoint x: 273, startPoint y: 26, endPoint x: 457, endPoint y: 161, distance: 228.3
click at [457, 165] on div "1p Atzīmē jomu, kura nav iekļauta kultūras kanonā! Tautas tradīciju joma Litera…" at bounding box center [562, 145] width 589 height 156
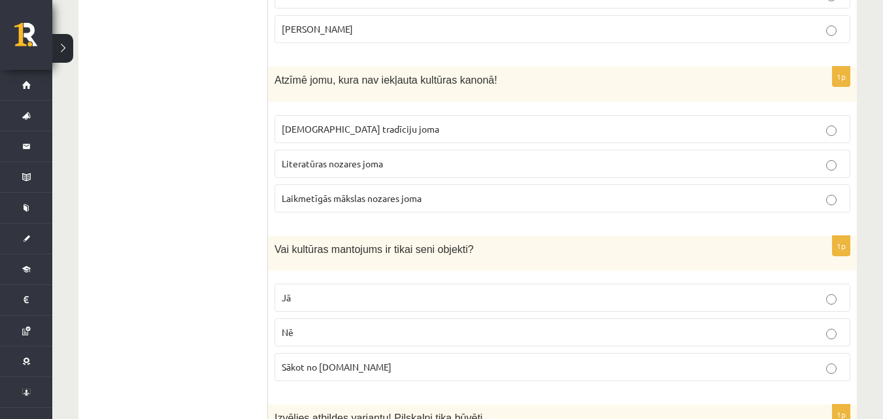
click at [248, 168] on ul "Tests Izvērtējums!" at bounding box center [180, 107] width 177 height 5583
click at [343, 192] on span "Laikmetīgās mākslas nozares joma" at bounding box center [352, 198] width 140 height 12
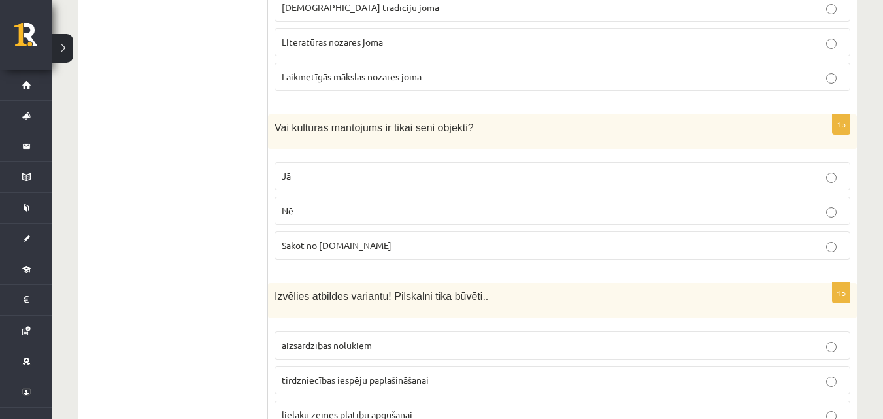
scroll to position [3049, 0]
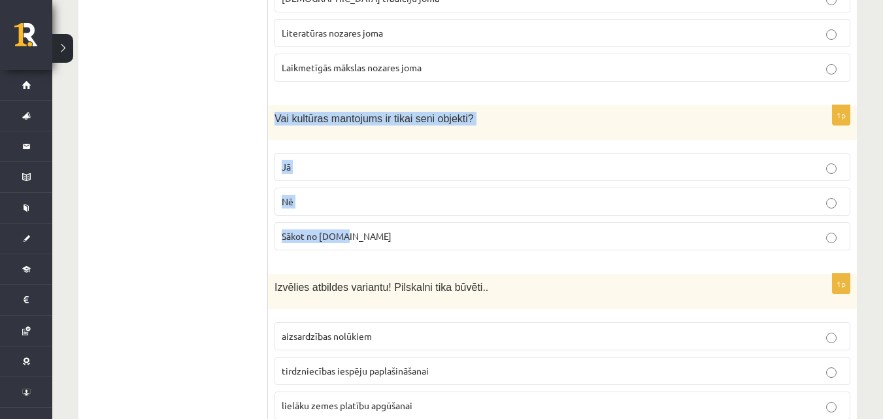
drag, startPoint x: 272, startPoint y: 61, endPoint x: 388, endPoint y: 186, distance: 170.7
click at [388, 186] on div "1p Vai kultūras mantojums ir tikai seni objekti? Jā Nē Sākot no 10.gs" at bounding box center [562, 183] width 589 height 156
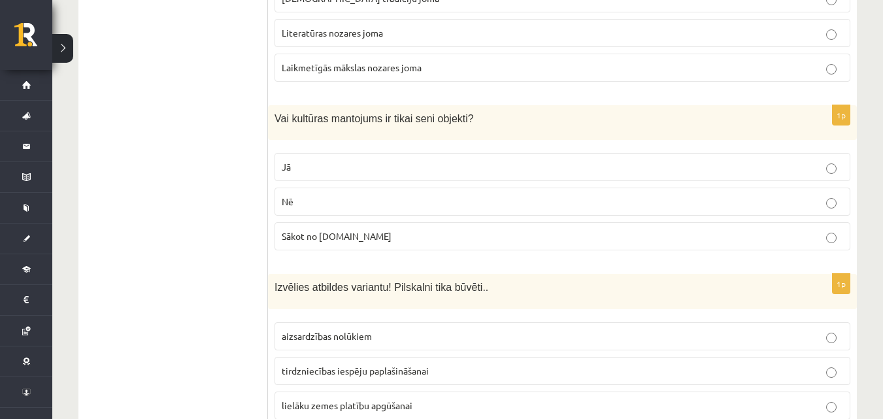
click at [340, 195] on p "Nē" at bounding box center [563, 202] width 562 height 14
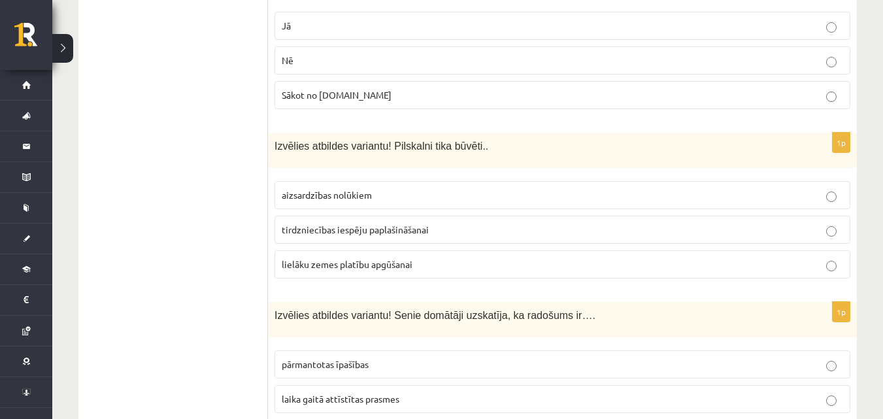
scroll to position [3257, 0]
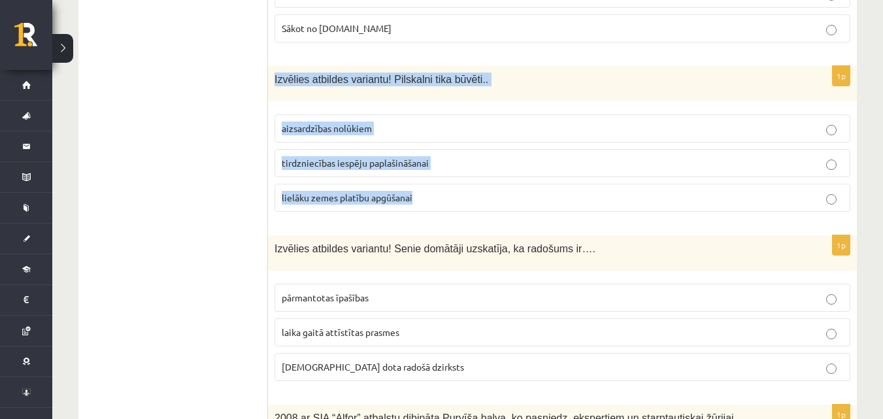
drag, startPoint x: 275, startPoint y: 24, endPoint x: 471, endPoint y: 145, distance: 229.9
click at [471, 145] on div "1p Izvēlies atbildes variantu! Pilskalni tika būvēti.. aizsardzības nolūkiem ti…" at bounding box center [562, 144] width 589 height 156
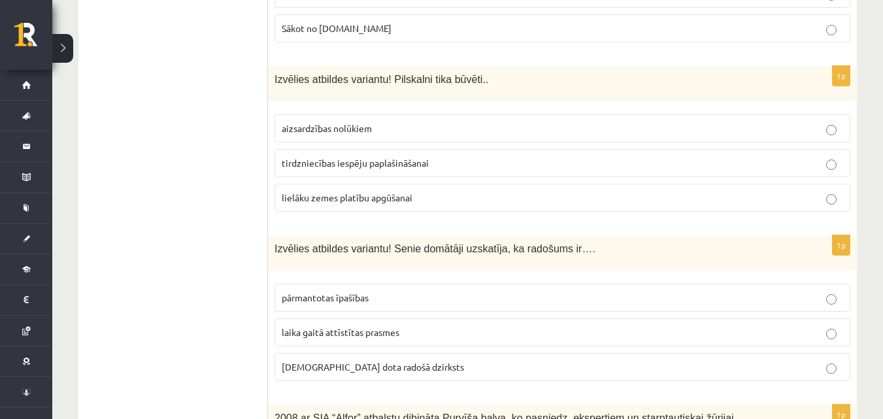
click at [375, 122] on p "aizsardzības nolūkiem" at bounding box center [563, 129] width 562 height 14
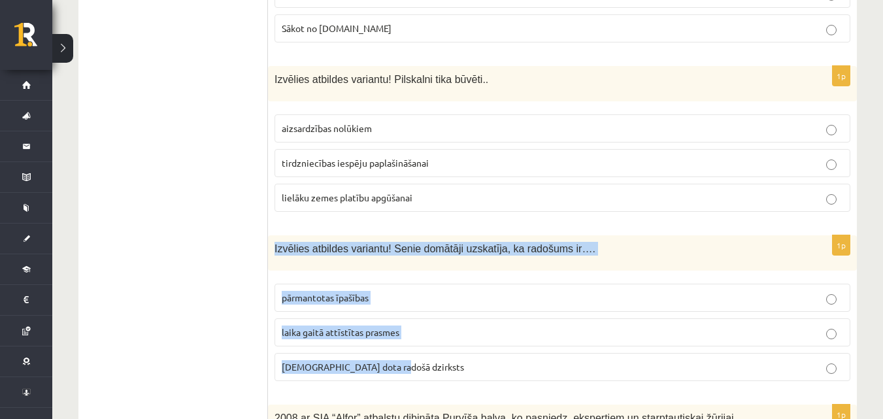
drag, startPoint x: 271, startPoint y: 193, endPoint x: 529, endPoint y: 332, distance: 292.8
click at [529, 332] on div "1p Izvēlies atbildes variantu! Senie domātāji uzskatīja, ka radošums ir…. pārma…" at bounding box center [562, 313] width 589 height 156
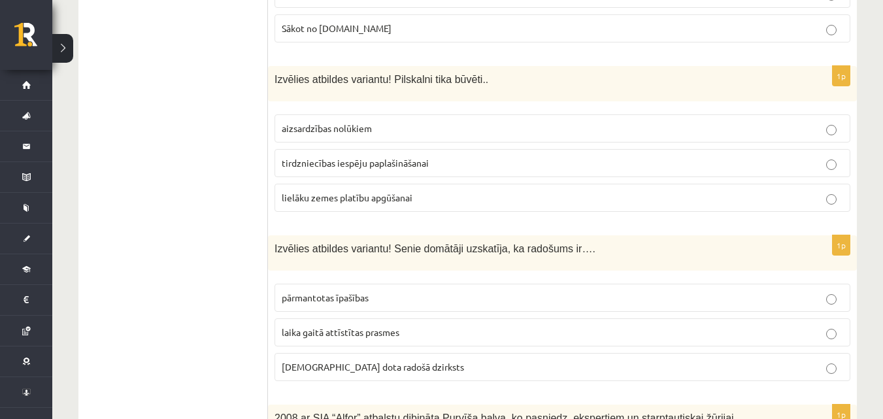
click at [362, 360] on p "dieva dota radošā dzirksts" at bounding box center [563, 367] width 562 height 14
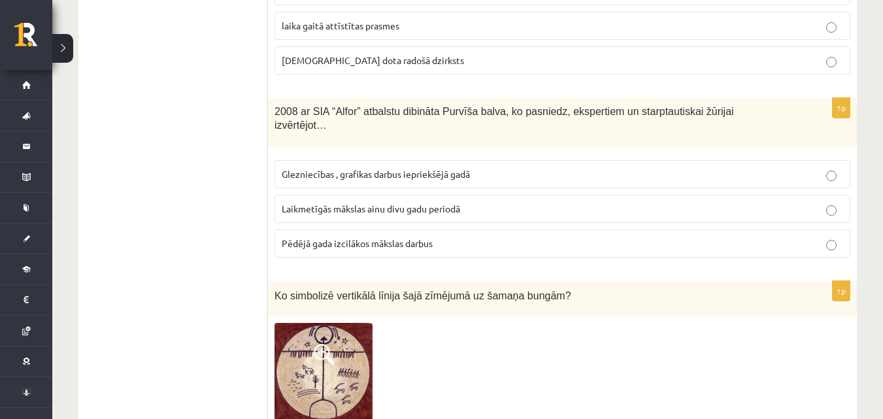
scroll to position [3584, 0]
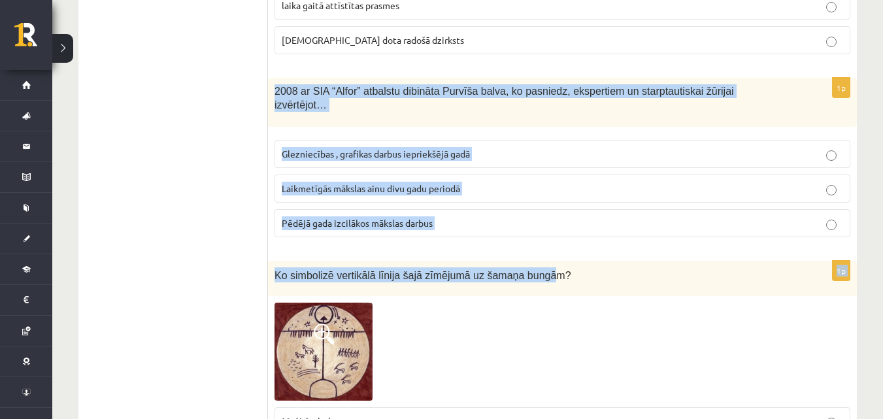
drag, startPoint x: 274, startPoint y: 37, endPoint x: 528, endPoint y: 196, distance: 299.9
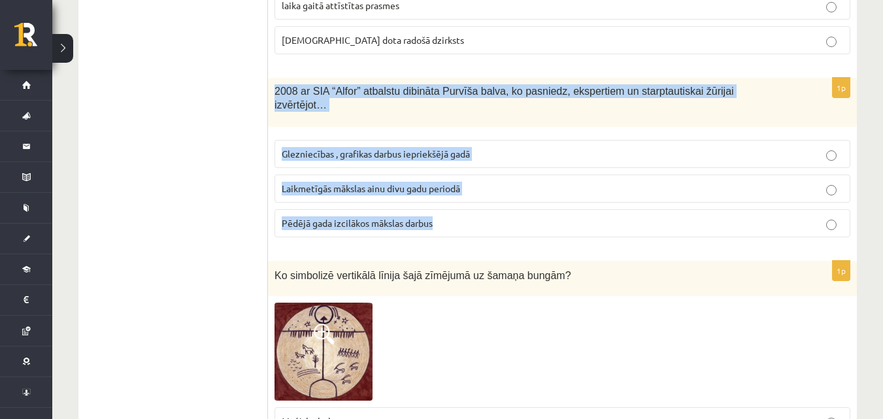
drag, startPoint x: 273, startPoint y: 31, endPoint x: 511, endPoint y: 107, distance: 249.8
click at [530, 157] on div "1p 2008 ar SIA “Alfor” atbalstu dibināta Purvīša balva, ko pasniedz, ekspertiem…" at bounding box center [562, 163] width 589 height 170
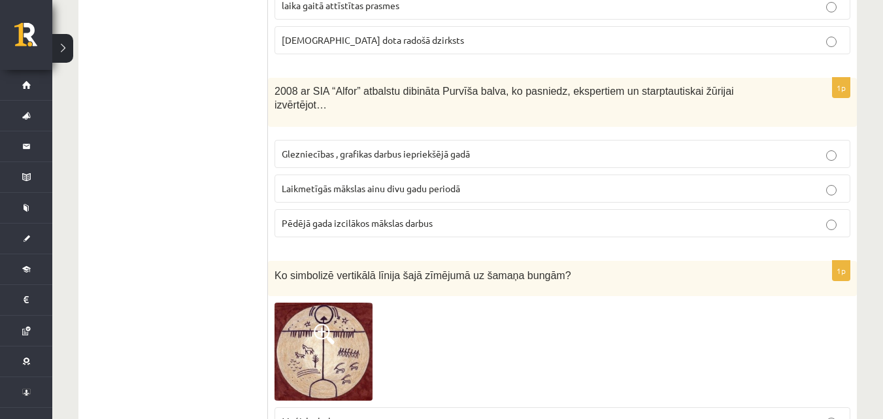
click at [341, 216] on p "Pēdējā gada izcilākos mākslas darbus" at bounding box center [563, 223] width 562 height 14
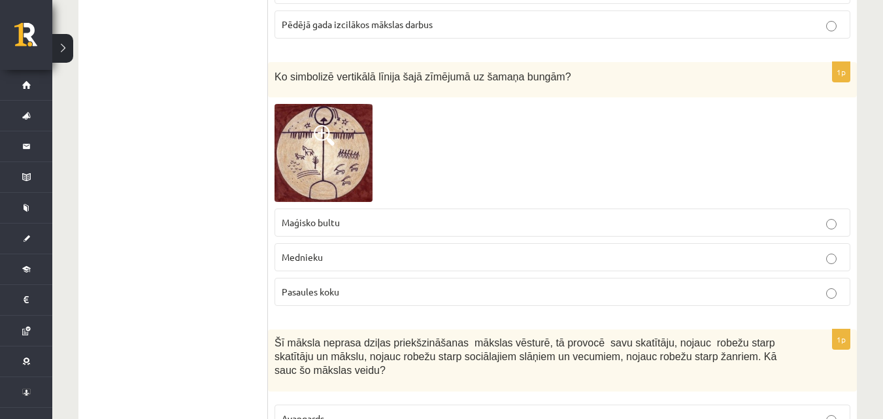
scroll to position [3780, 0]
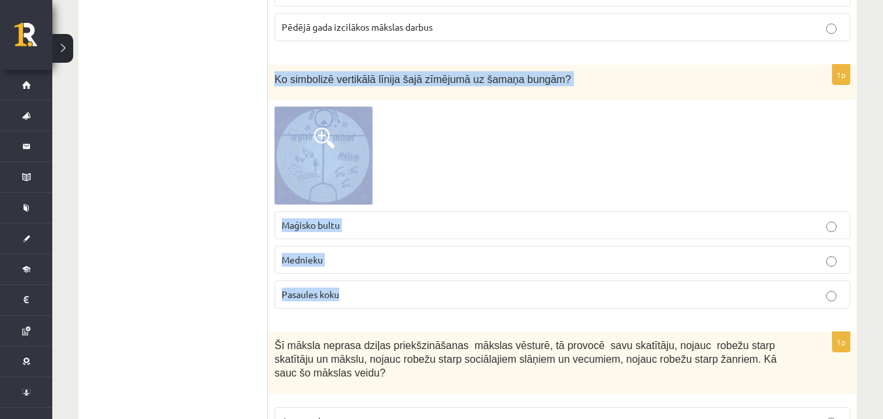
drag, startPoint x: 277, startPoint y: 14, endPoint x: 485, endPoint y: 224, distance: 295.4
click at [485, 224] on div "1p Ko simbolizē vertikālā līnija šajā zīmējumā uz šamaņa bungām? Maģisko bultu …" at bounding box center [562, 192] width 589 height 255
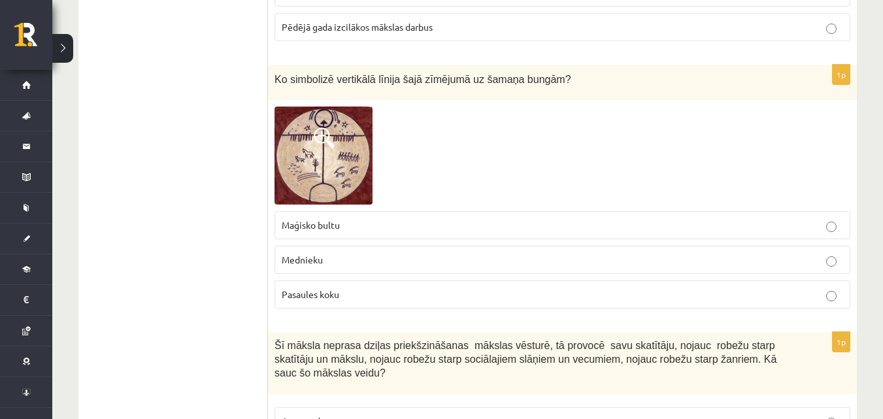
click at [360, 288] on p "Pasaules koku" at bounding box center [563, 295] width 562 height 14
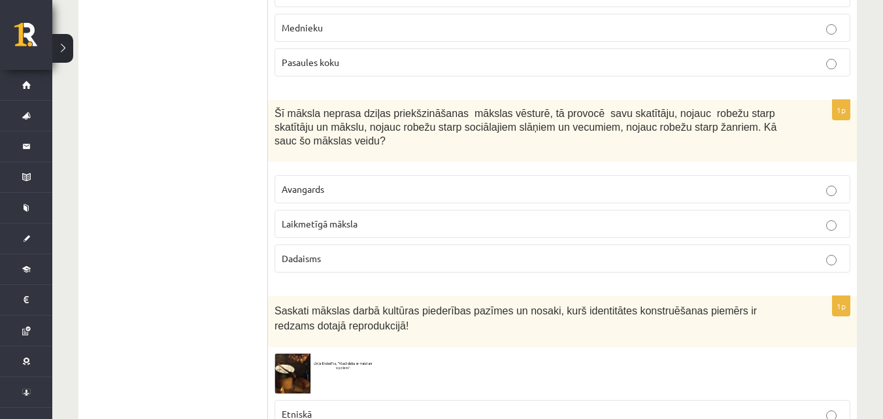
scroll to position [3977, 0]
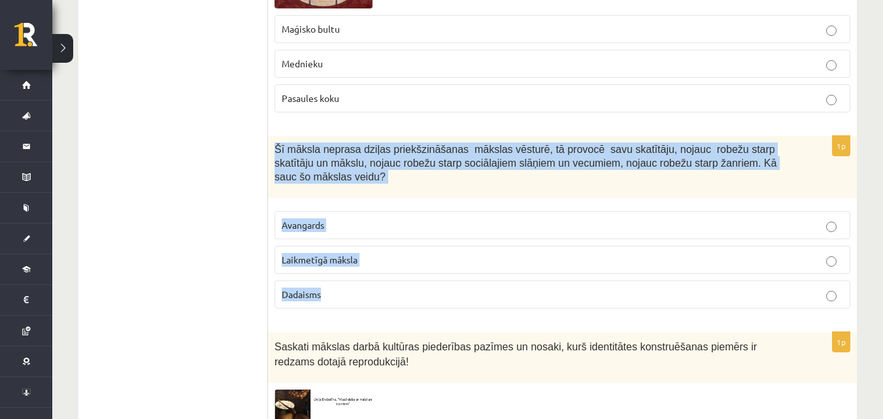
drag, startPoint x: 273, startPoint y: 81, endPoint x: 428, endPoint y: 176, distance: 181.1
click at [435, 214] on div "1p Šī māksla neprasa dziļas priekšzināšanas mākslas vēsturē, tā provocē savu sk…" at bounding box center [562, 227] width 589 height 183
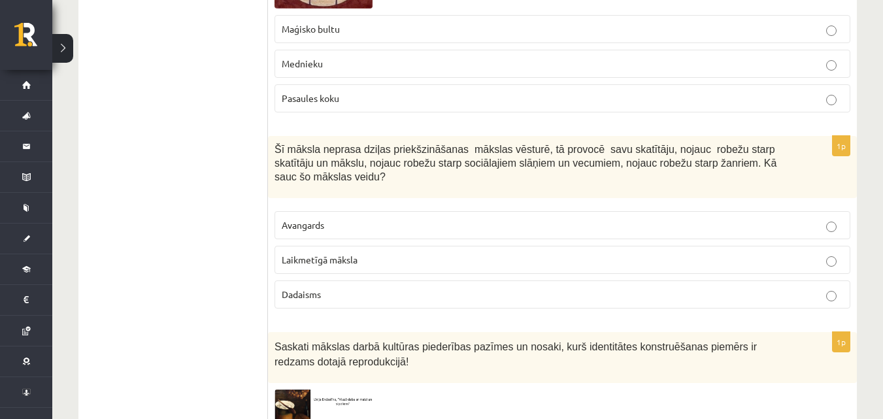
click at [348, 254] on span "Laikmetīgā māksla" at bounding box center [320, 260] width 76 height 12
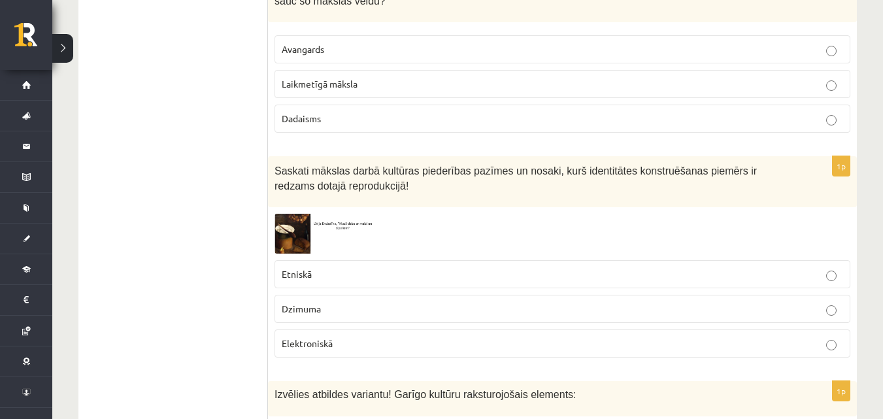
scroll to position [4173, 0]
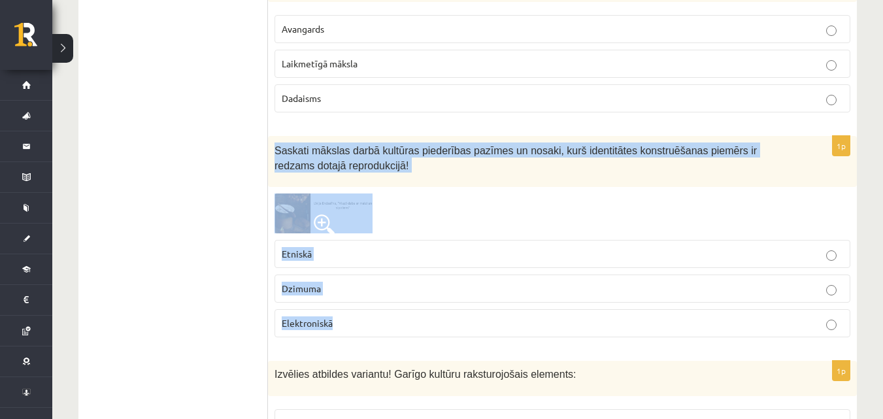
drag, startPoint x: 271, startPoint y: 70, endPoint x: 415, endPoint y: 192, distance: 189.3
click at [416, 241] on div "1p Saskati mākslas darbā kultūras piederības pazīmes un nosaki, kurš identitāte…" at bounding box center [562, 242] width 589 height 212
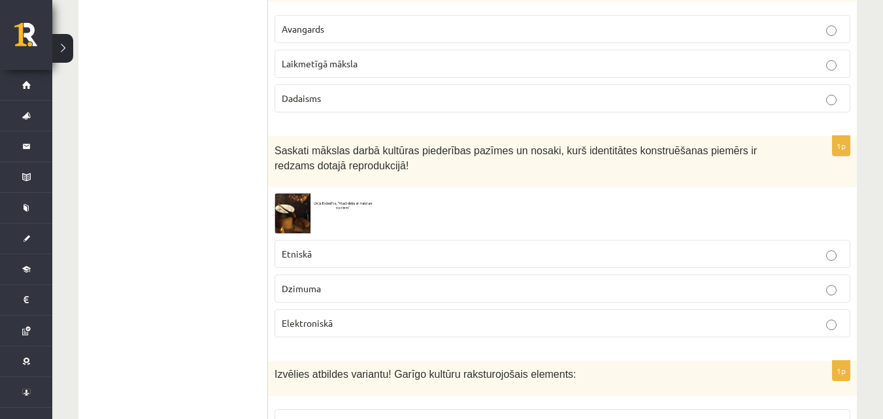
click at [307, 248] on span "Etniskā" at bounding box center [297, 254] width 30 height 12
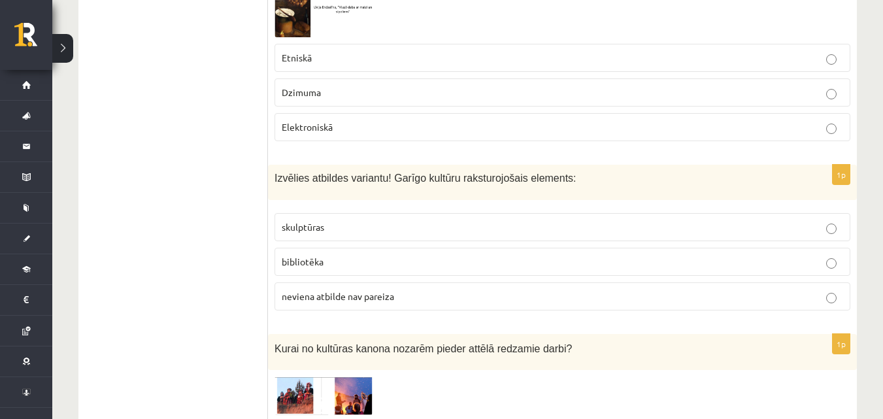
scroll to position [4434, 0]
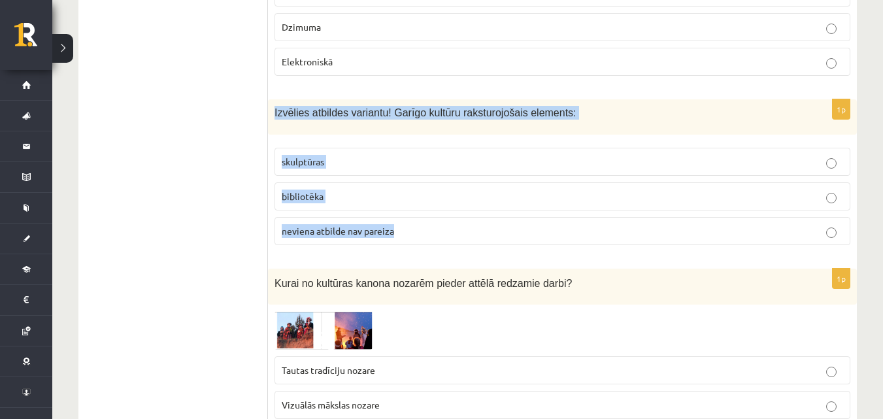
drag, startPoint x: 273, startPoint y: 34, endPoint x: 469, endPoint y: 152, distance: 228.2
click at [468, 152] on div "1p Izvēlies atbildes variantu! Garīgo kultūru raksturojošais elements: skulptūr…" at bounding box center [562, 177] width 589 height 156
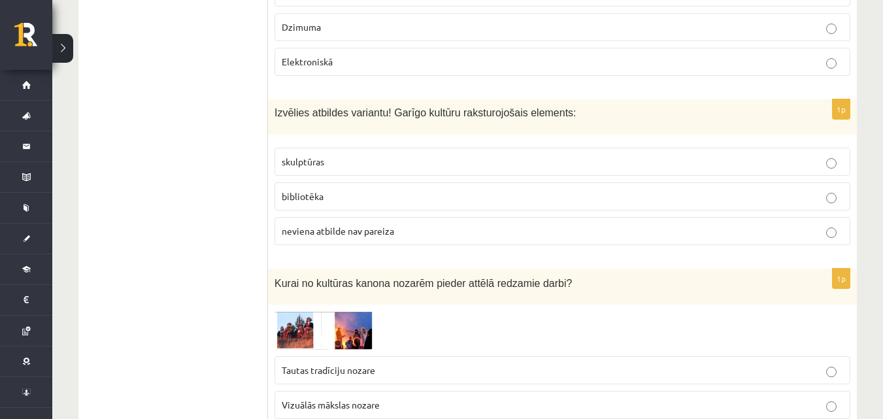
drag, startPoint x: 154, startPoint y: 114, endPoint x: 189, endPoint y: 90, distance: 42.6
click at [316, 190] on span "bibliotēka" at bounding box center [303, 196] width 42 height 12
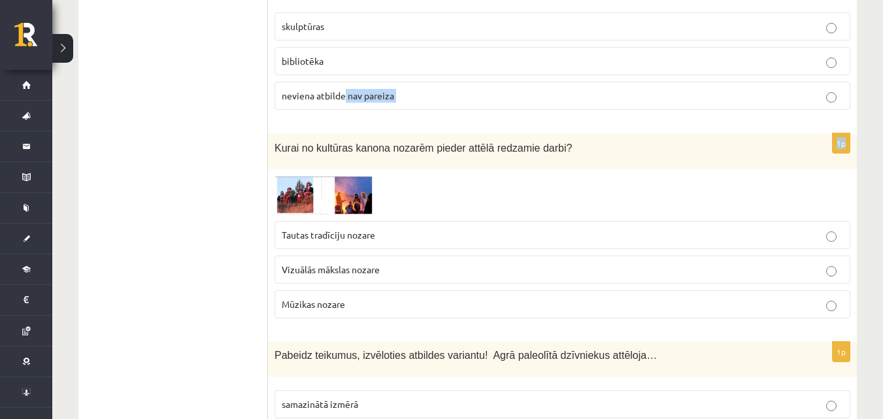
scroll to position [4568, 0]
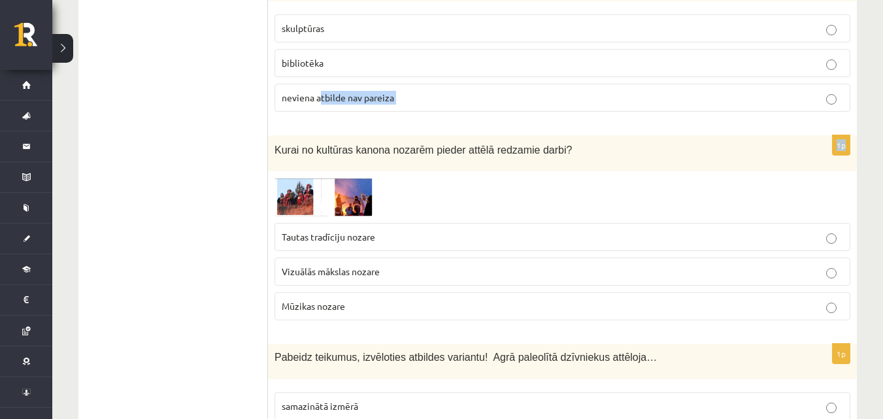
drag, startPoint x: 274, startPoint y: 7, endPoint x: 315, endPoint y: 33, distance: 48.4
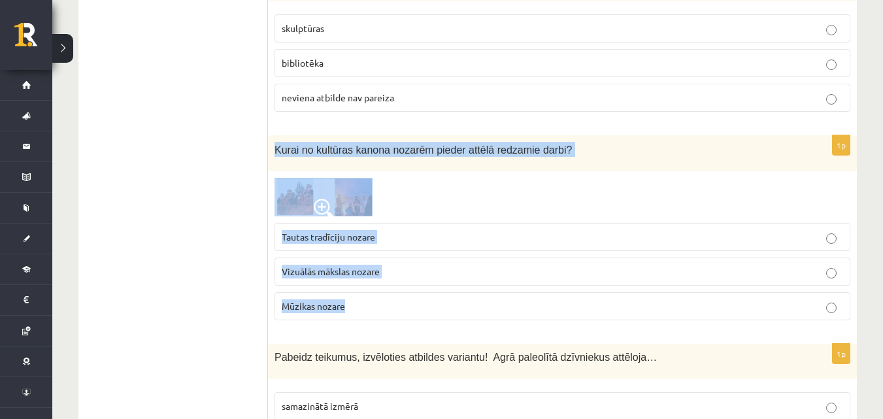
drag, startPoint x: 274, startPoint y: 65, endPoint x: 465, endPoint y: 226, distance: 250.1
click at [465, 226] on div "1p Kurai no kultūras kanona nozarēm pieder attēlā redzamie darbi? Tautas tradīc…" at bounding box center [562, 232] width 589 height 195
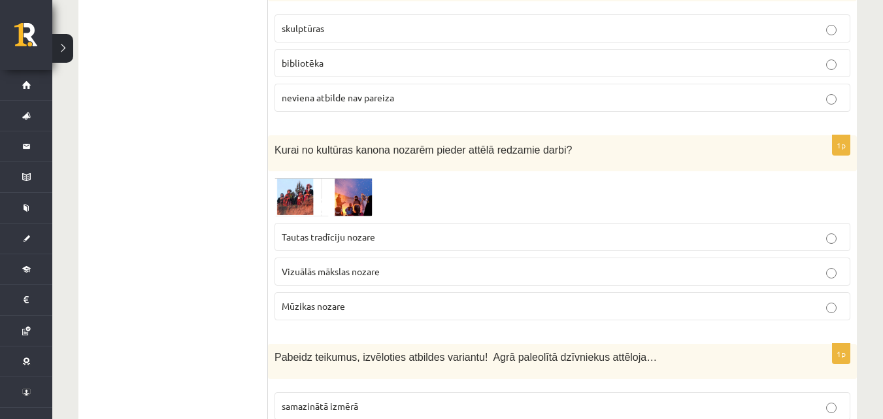
click at [426, 265] on p "Vizuālās mākslas nozare" at bounding box center [563, 272] width 562 height 14
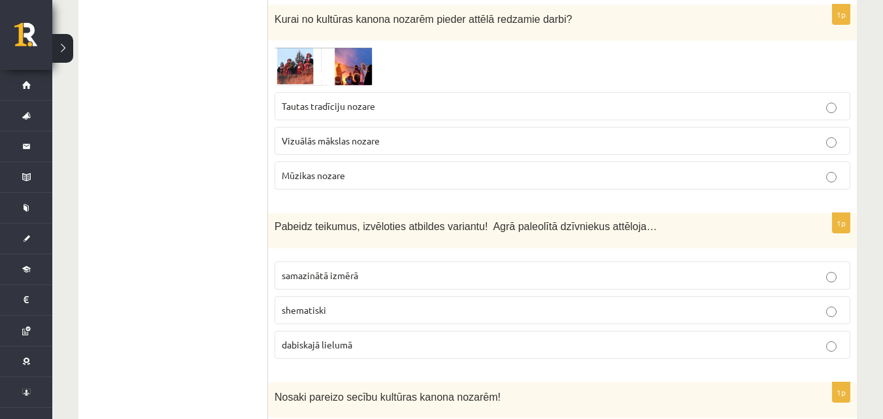
scroll to position [4764, 0]
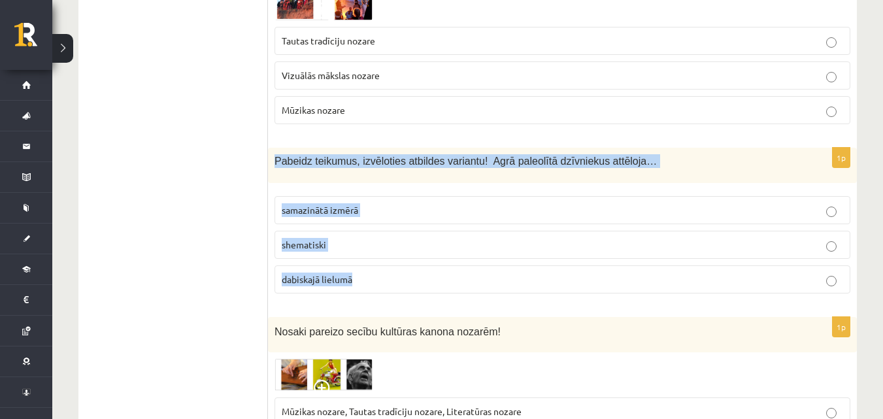
drag, startPoint x: 274, startPoint y: 76, endPoint x: 465, endPoint y: 220, distance: 238.6
click at [465, 220] on div "1p Pabeidz teikumus, izvēloties atbildes variantu! Agrā paleolītā dzīvniekus at…" at bounding box center [562, 226] width 589 height 156
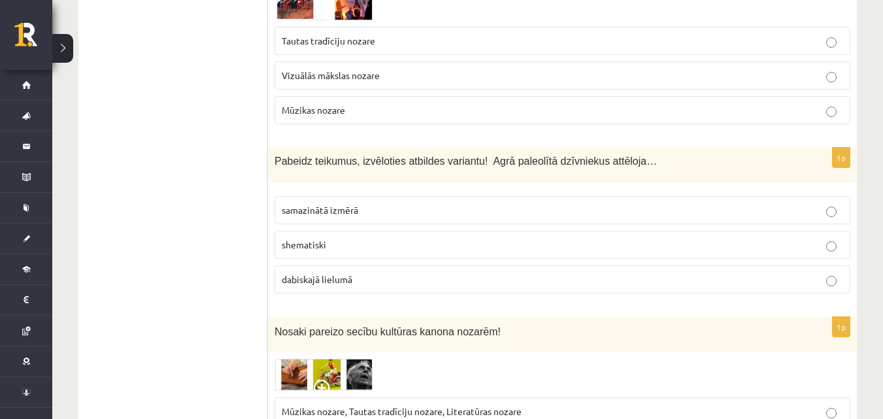
click at [350, 273] on span "dabiskajā lielumā" at bounding box center [317, 279] width 71 height 12
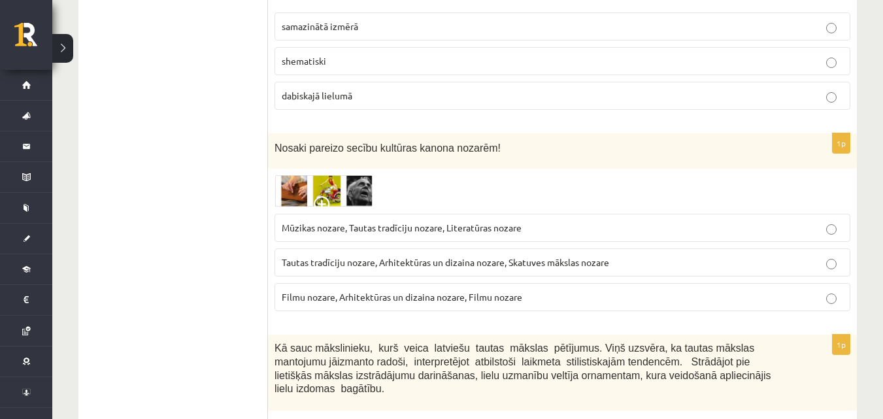
scroll to position [4960, 0]
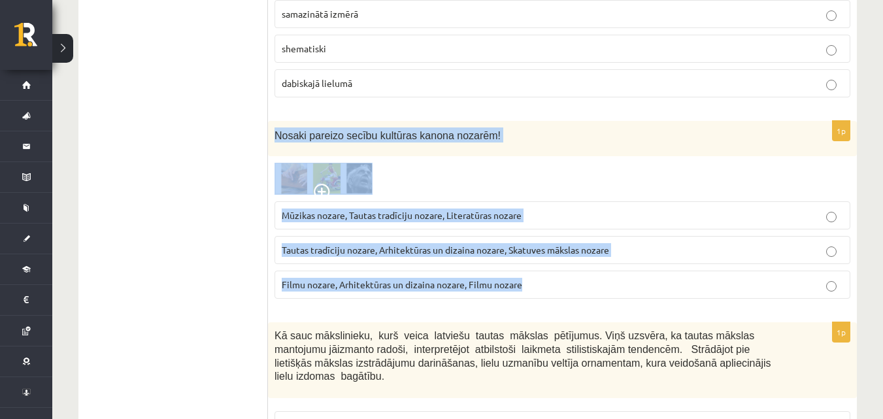
drag, startPoint x: 275, startPoint y: 52, endPoint x: 523, endPoint y: 214, distance: 296.3
click at [523, 214] on div "1p Nosaki pareizo secību kultūras kanona nozarēm! Mūzikas nozare, Tautas tradīc…" at bounding box center [562, 215] width 589 height 189
click at [525, 271] on label "Filmu nozare, Arhitektūras un dizaina nozare, Filmu nozare" at bounding box center [563, 285] width 576 height 28
drag, startPoint x: 273, startPoint y: 52, endPoint x: 547, endPoint y: 213, distance: 317.7
click at [547, 213] on div "1p Nosaki pareizo secību kultūras kanona nozarēm! Mūzikas nozare, Tautas tradīc…" at bounding box center [562, 215] width 589 height 189
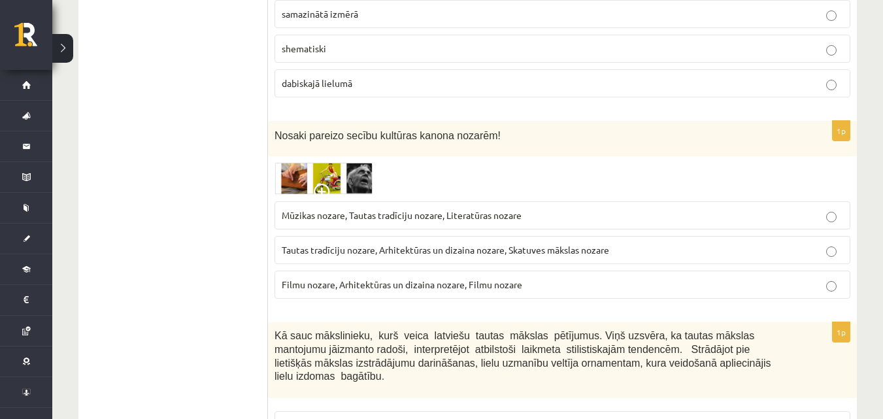
click at [335, 243] on p "Tautas tradīciju nozare, Arhitektūras un dizaina nozare, Skatuves mākslas nozare" at bounding box center [563, 250] width 562 height 14
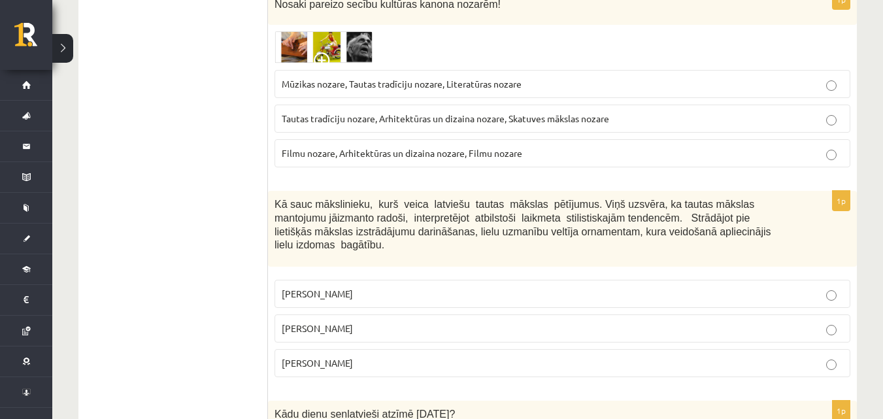
scroll to position [5156, 0]
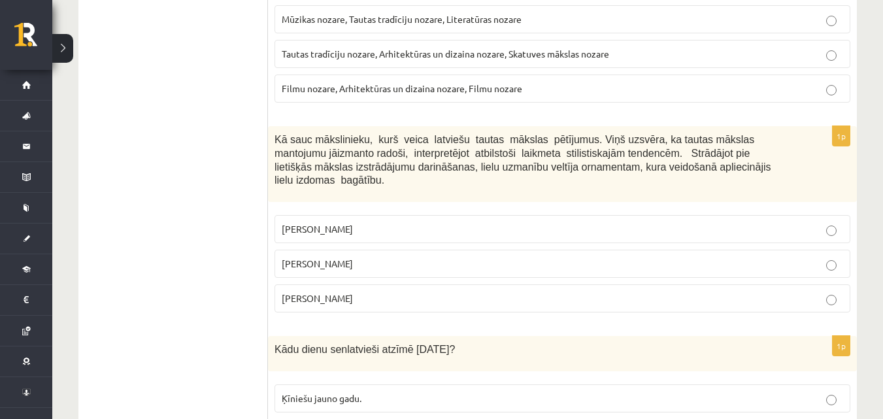
drag, startPoint x: 274, startPoint y: 61, endPoint x: 627, endPoint y: 228, distance: 390.5
click at [627, 228] on div "1p Kā sauc mākslinieku, kurš veica latviešu tautas mākslas pētījumus. Viņš uzsv…" at bounding box center [562, 224] width 589 height 197
click at [386, 257] on p "Jūlijs Madernieks" at bounding box center [563, 264] width 562 height 14
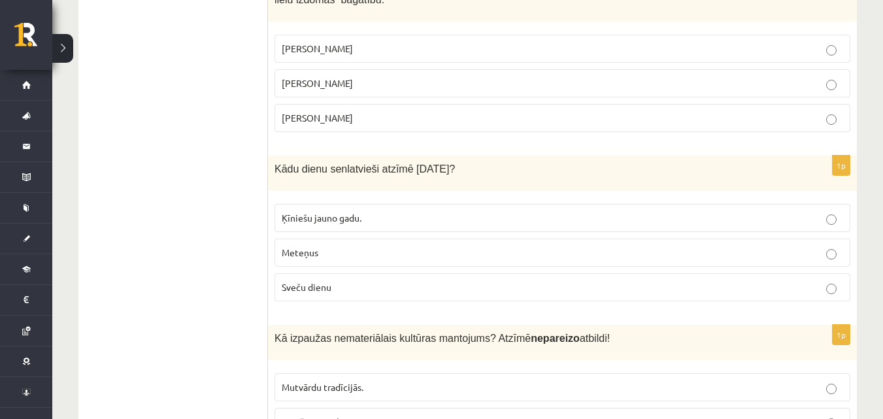
scroll to position [5344, 0]
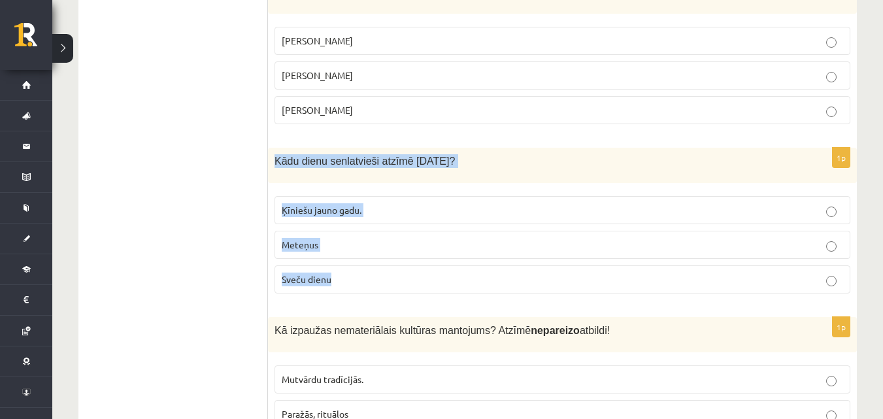
drag, startPoint x: 277, startPoint y: 62, endPoint x: 510, endPoint y: 209, distance: 275.4
click at [511, 210] on div "1p Kādu dienu senlatvieši atzīmē 2.februārī? Ķīniešu jauno gadu. Meteņus Sveču …" at bounding box center [562, 226] width 589 height 156
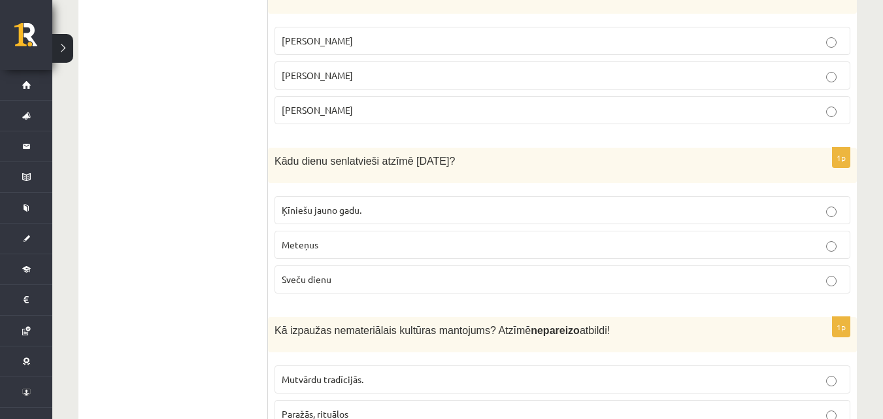
click at [346, 273] on p "Sveču dienu" at bounding box center [563, 280] width 562 height 14
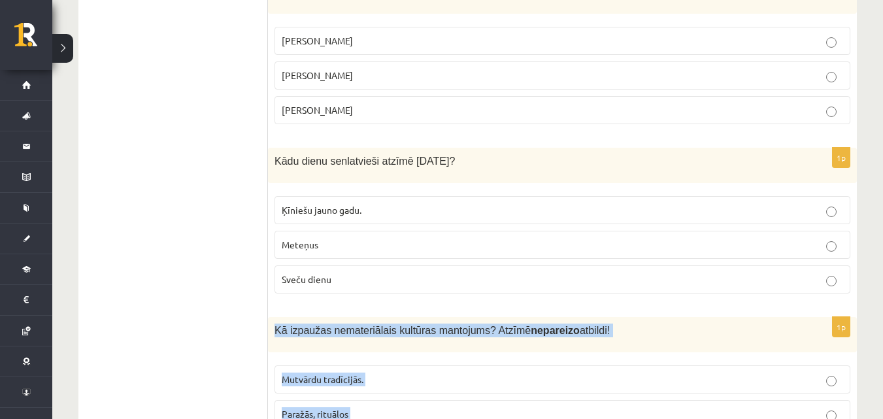
drag, startPoint x: 273, startPoint y: 235, endPoint x: 483, endPoint y: 377, distance: 253.0
click at [483, 377] on div "1p Kā izpaužas nemateriālais kultūras mantojums? Atzīmē nepareizo atbildi! Mutv…" at bounding box center [562, 395] width 589 height 156
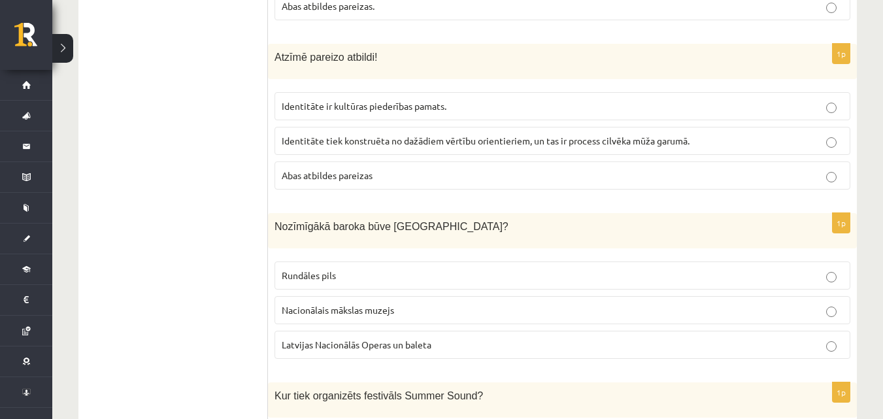
scroll to position [0, 0]
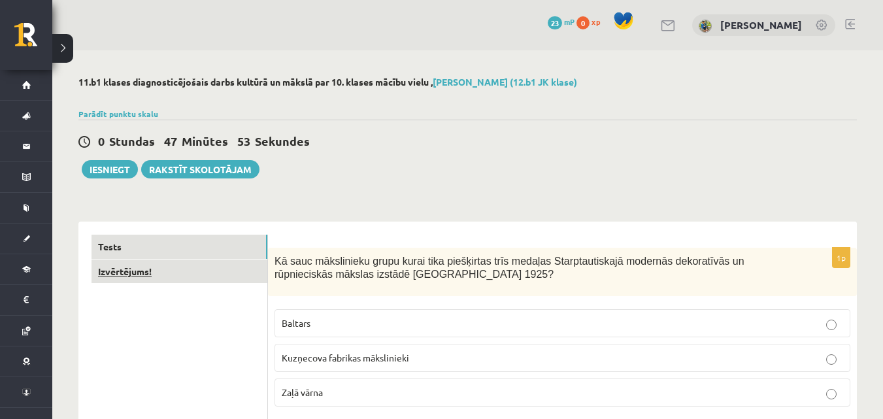
click at [209, 275] on link "Izvērtējums!" at bounding box center [180, 272] width 176 height 24
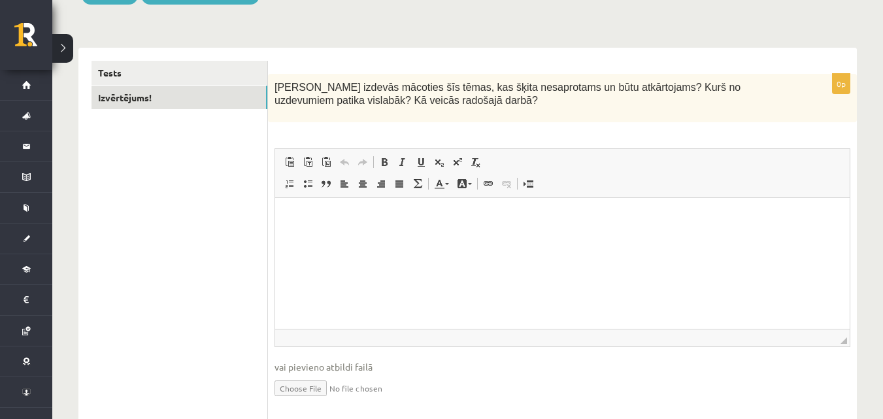
scroll to position [196, 0]
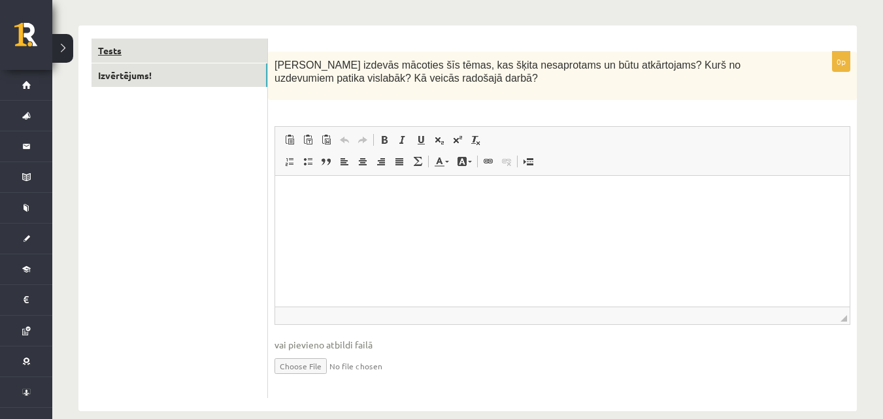
click at [129, 49] on link "Tests" at bounding box center [180, 51] width 176 height 24
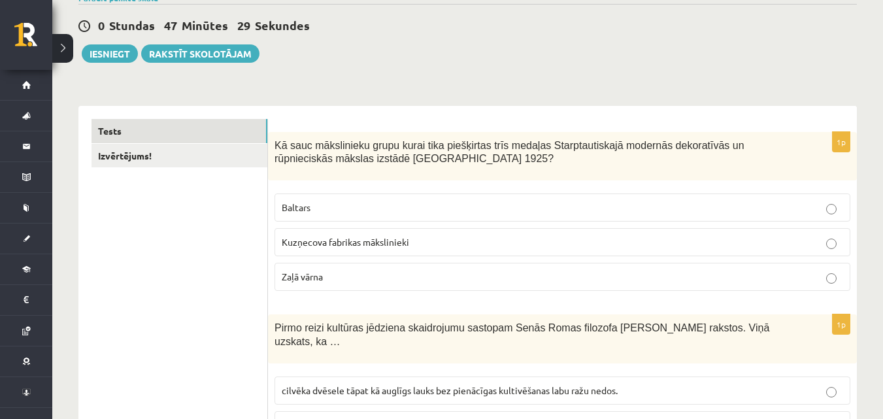
scroll to position [65, 0]
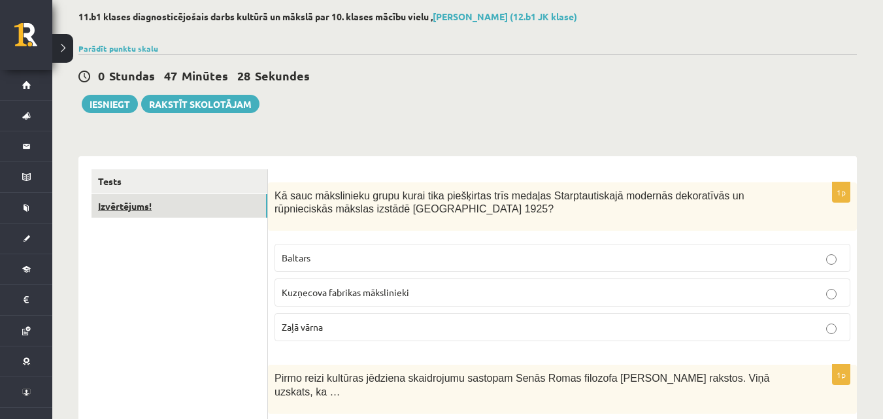
click at [139, 202] on link "Izvērtējums!" at bounding box center [180, 206] width 176 height 24
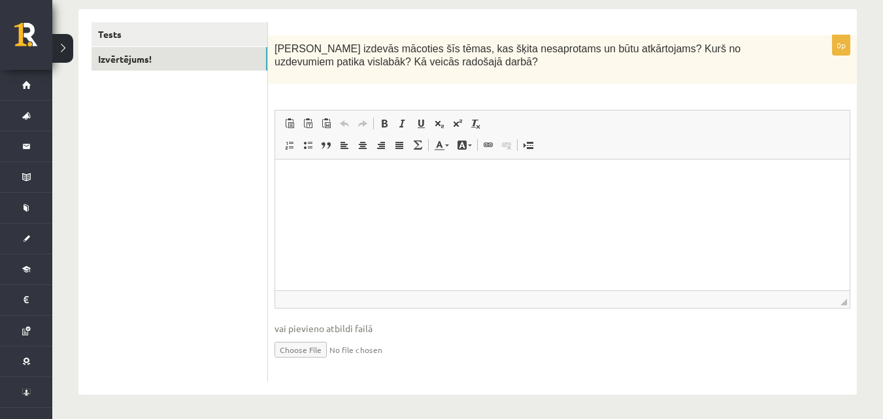
scroll to position [216, 0]
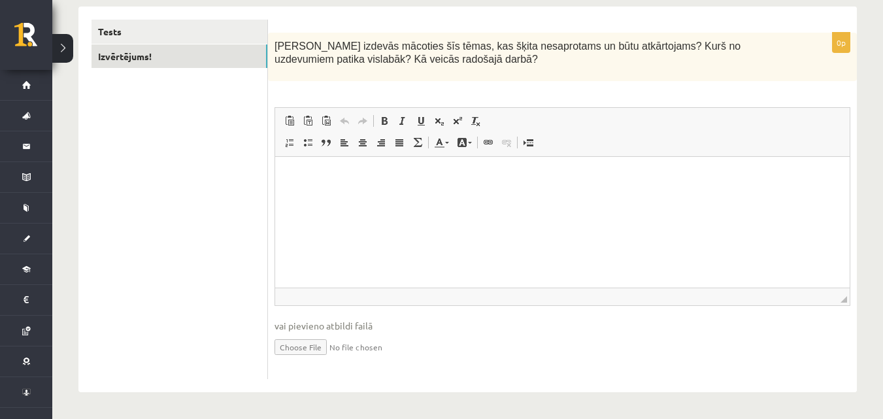
click at [665, 197] on html at bounding box center [562, 177] width 575 height 40
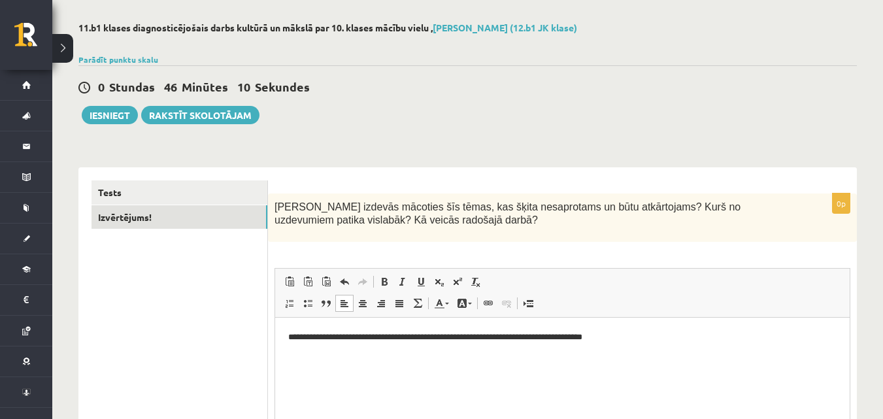
scroll to position [0, 0]
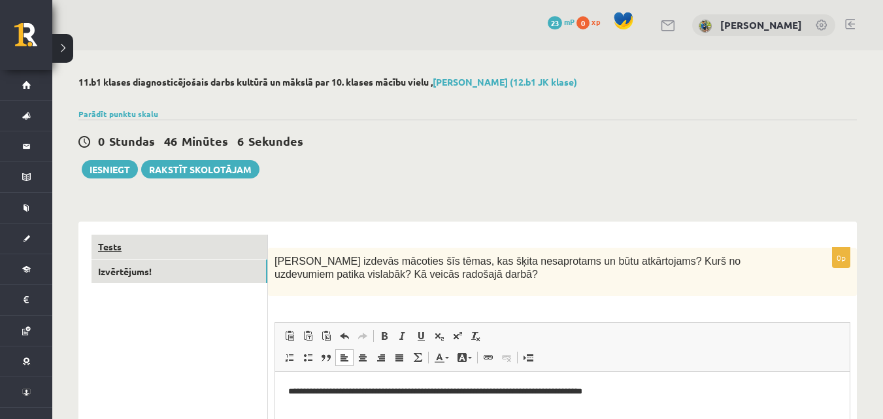
click at [116, 247] on link "Tests" at bounding box center [180, 247] width 176 height 24
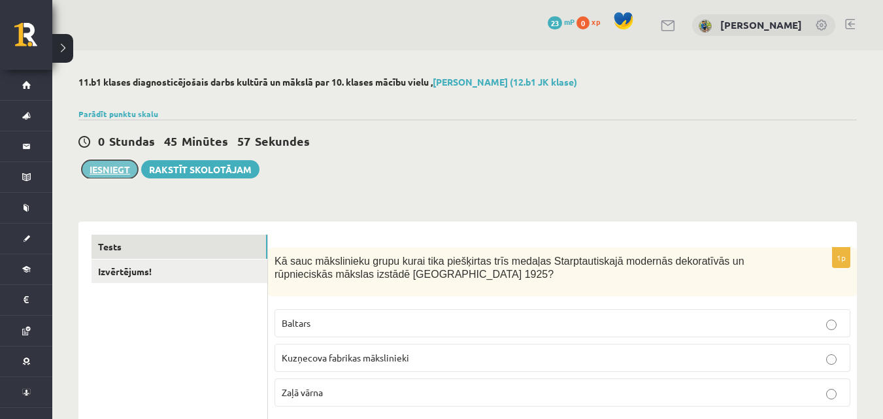
click at [118, 163] on button "Iesniegt" at bounding box center [110, 169] width 56 height 18
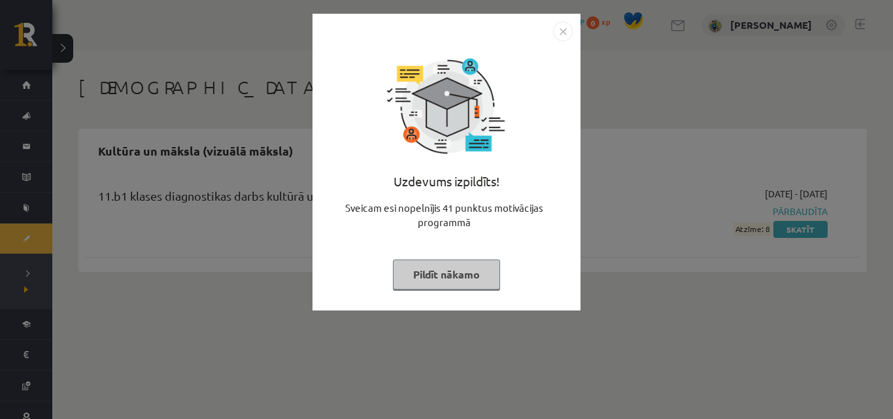
click at [570, 30] on img "Close" at bounding box center [563, 32] width 20 height 20
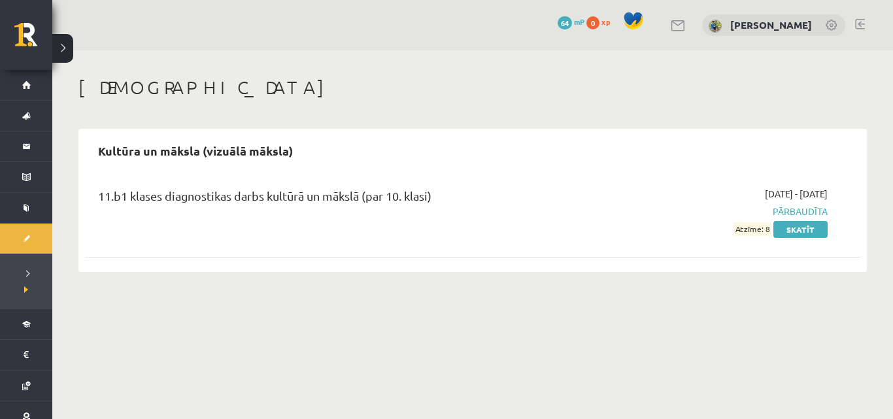
click at [751, 228] on span "Atzīme: 8" at bounding box center [753, 229] width 38 height 14
click at [795, 228] on link "Skatīt" at bounding box center [800, 229] width 54 height 17
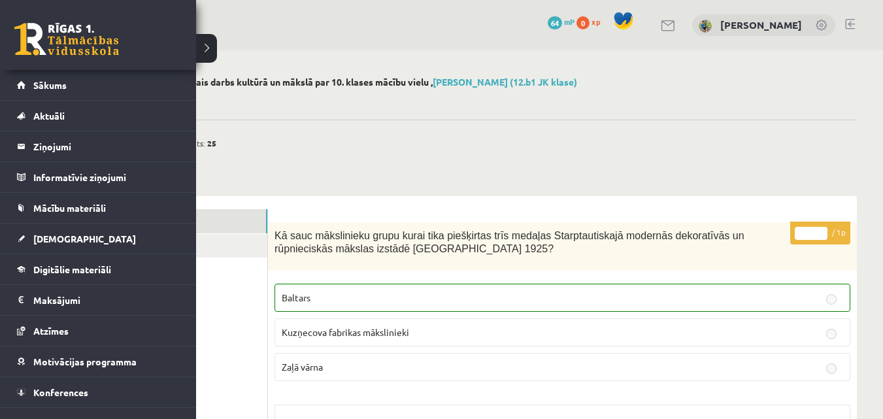
click at [33, 28] on link at bounding box center [66, 39] width 105 height 33
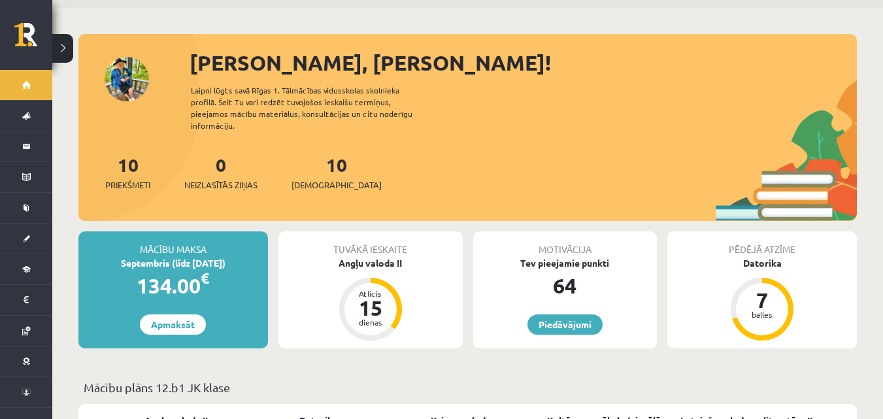
scroll to position [65, 0]
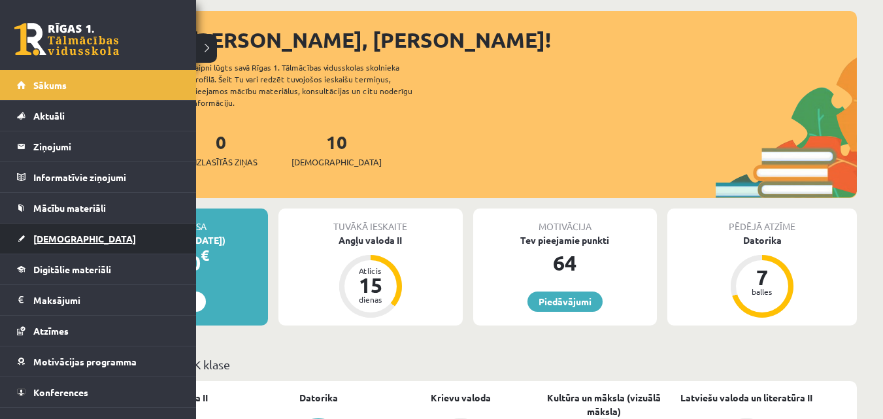
click at [45, 239] on span "[DEMOGRAPHIC_DATA]" at bounding box center [84, 239] width 103 height 12
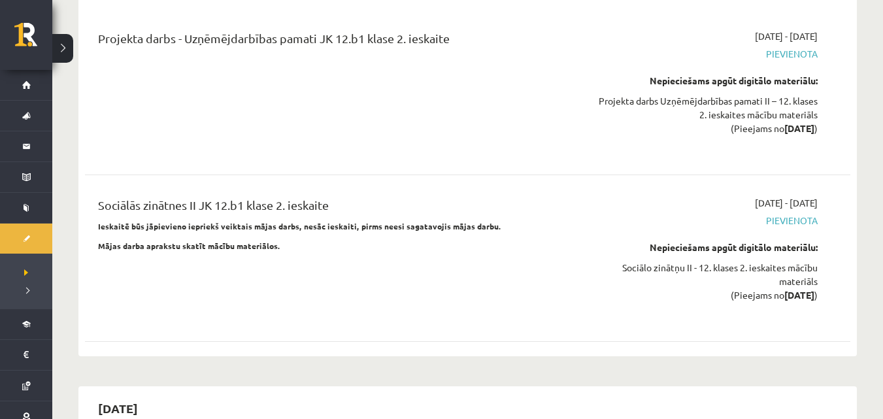
scroll to position [4446, 0]
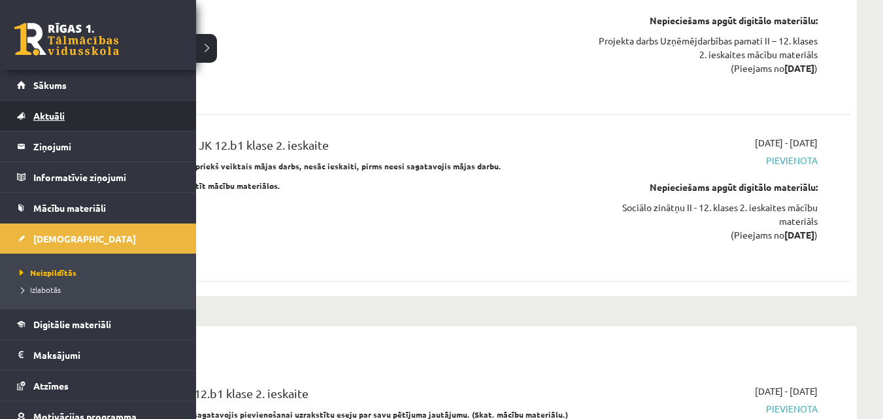
click at [46, 117] on span "Aktuāli" at bounding box center [48, 116] width 31 height 12
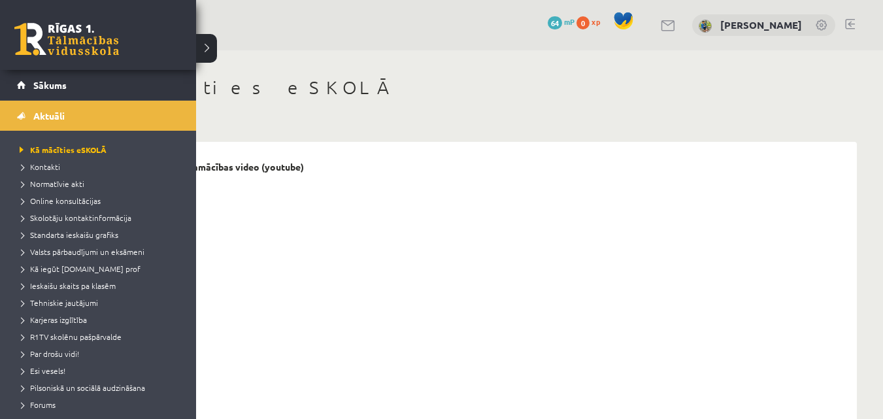
click at [33, 30] on link at bounding box center [66, 39] width 105 height 33
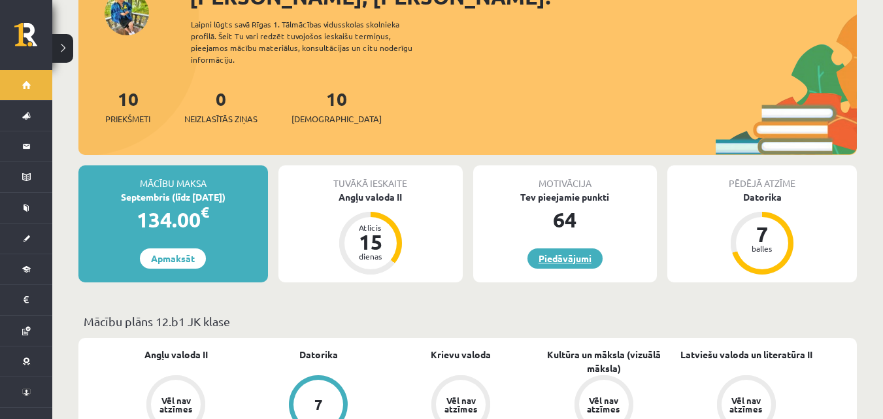
scroll to position [131, 0]
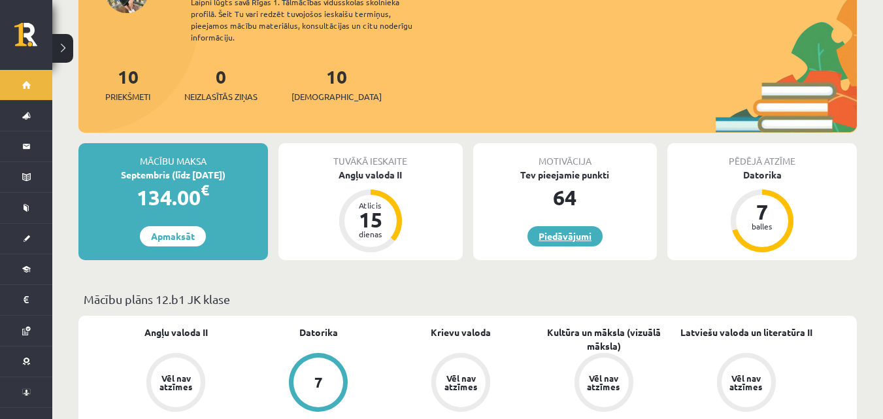
click at [575, 290] on p "Mācību plāns 12.b1 JK klase" at bounding box center [468, 299] width 768 height 18
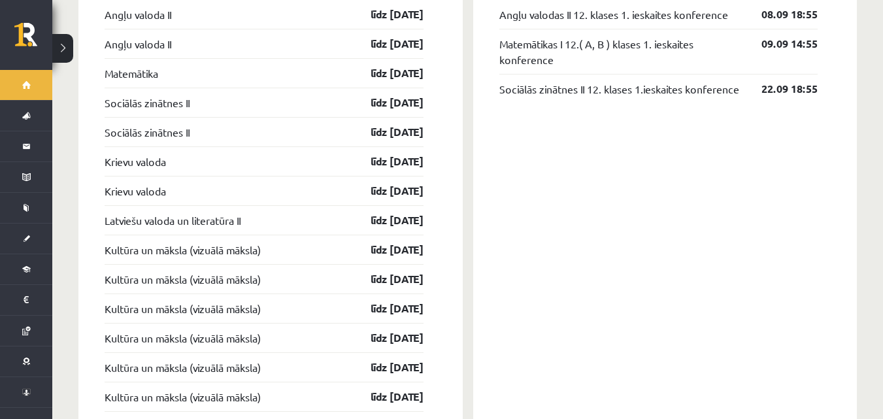
scroll to position [1242, 0]
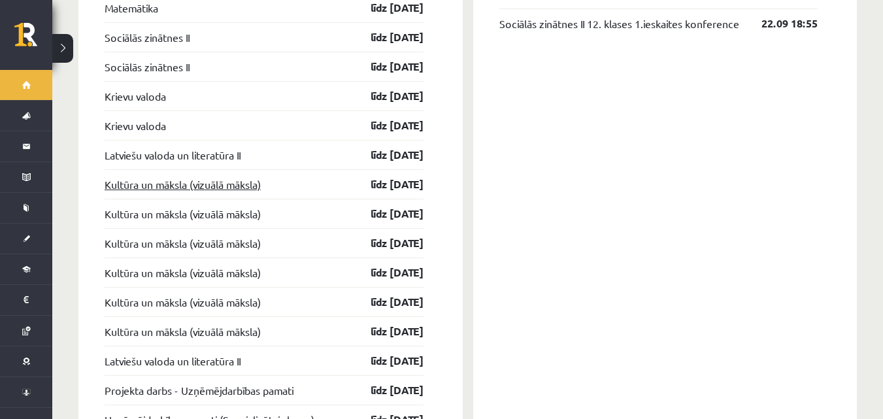
click at [185, 177] on link "Kultūra un māksla (vizuālā māksla)" at bounding box center [183, 185] width 156 height 16
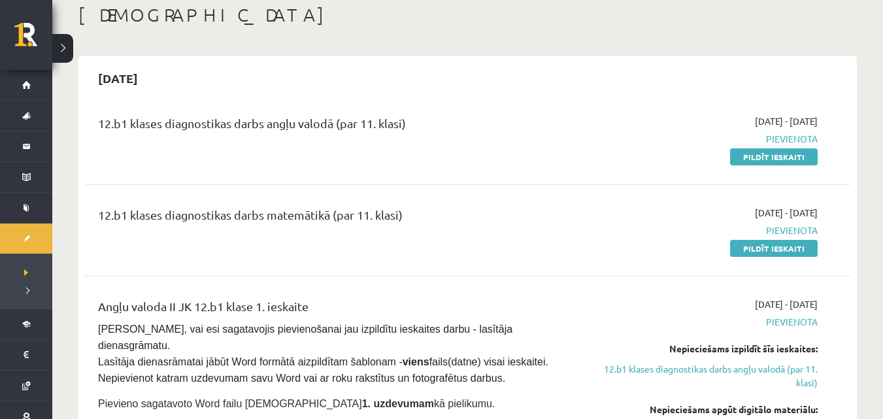
scroll to position [65, 0]
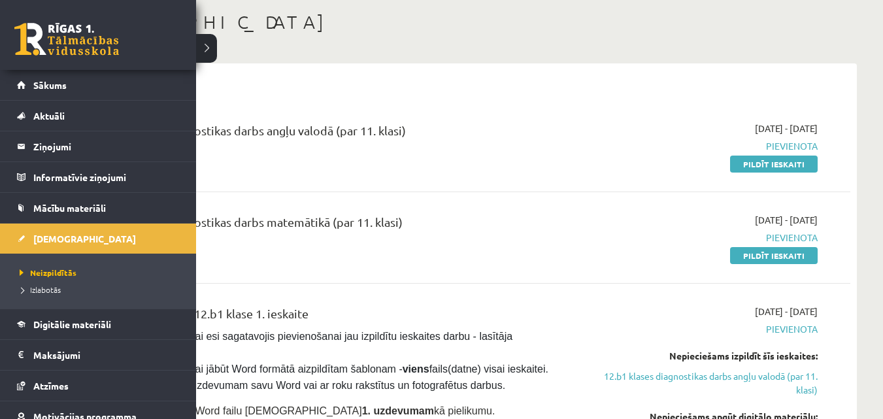
click at [60, 31] on link at bounding box center [66, 39] width 105 height 33
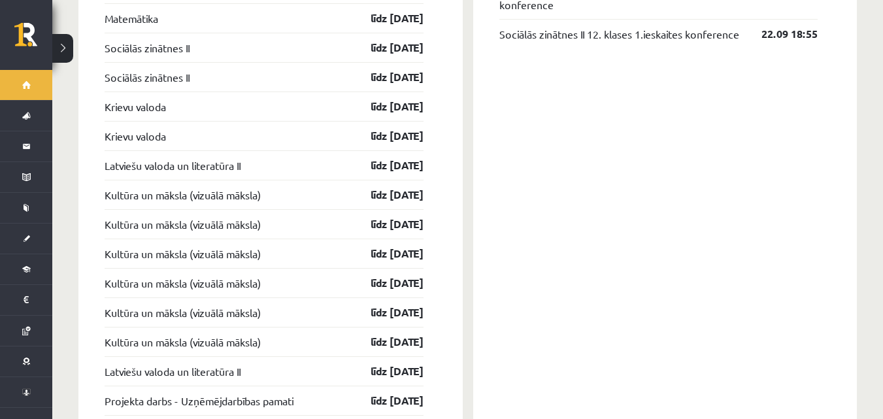
scroll to position [1308, 0]
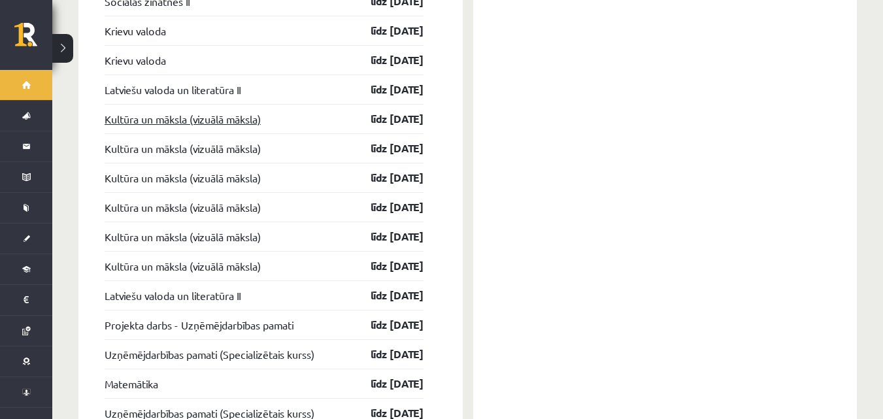
click at [212, 111] on link "Kultūra un māksla (vizuālā māksla)" at bounding box center [183, 119] width 156 height 16
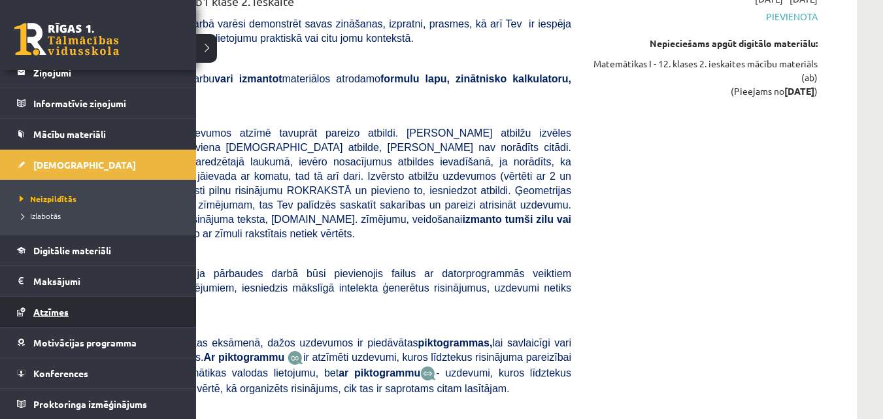
click at [51, 315] on span "Atzīmes" at bounding box center [50, 312] width 35 height 12
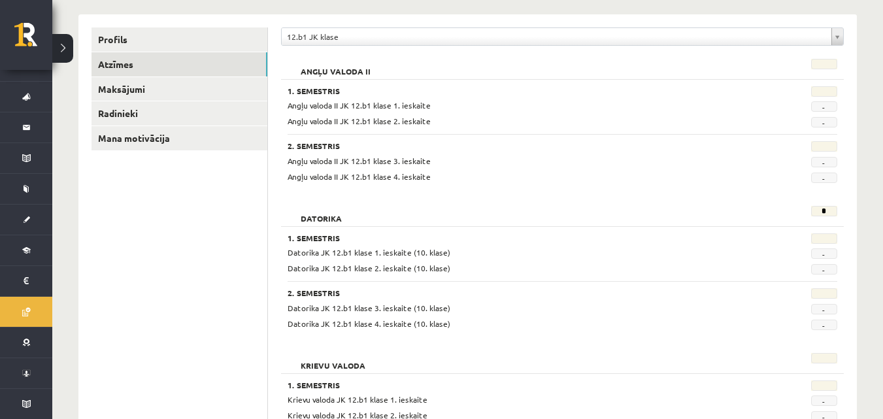
scroll to position [131, 0]
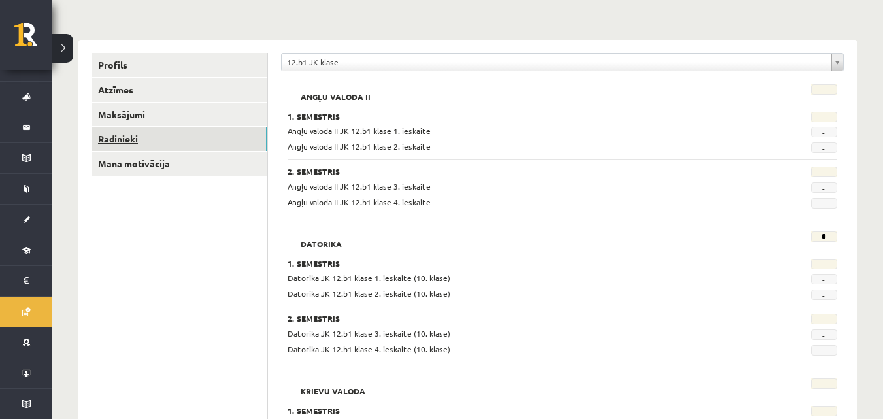
click at [131, 138] on link "Radinieki" at bounding box center [180, 139] width 176 height 24
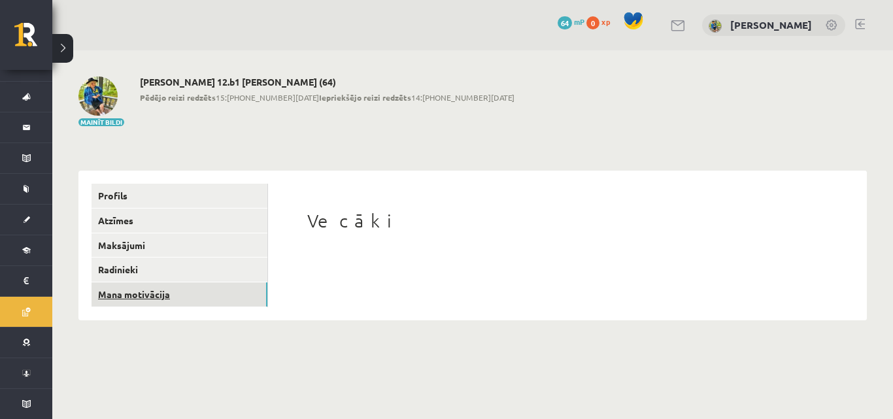
click at [118, 289] on link "Mana motivācija" at bounding box center [180, 294] width 176 height 24
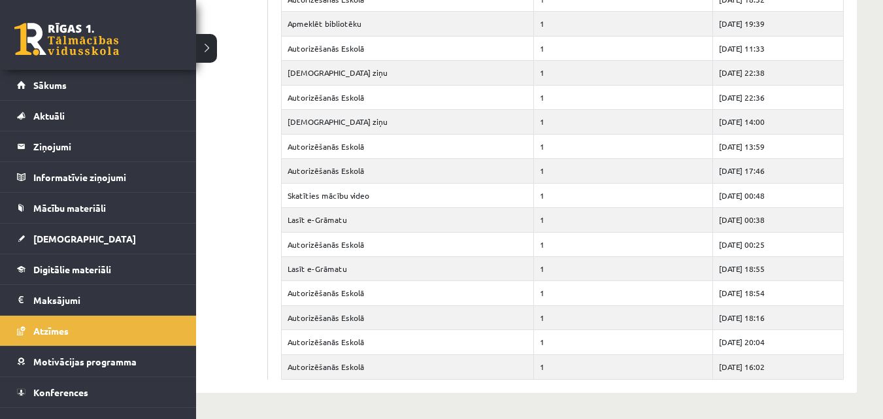
click at [50, 41] on link at bounding box center [66, 39] width 105 height 33
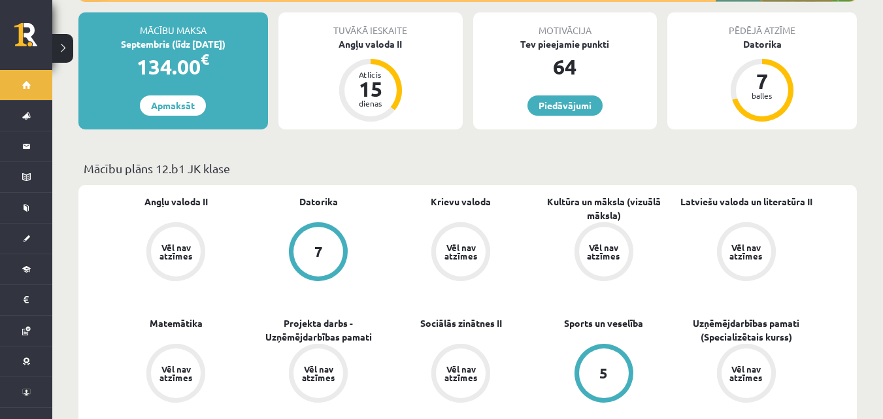
scroll to position [327, 0]
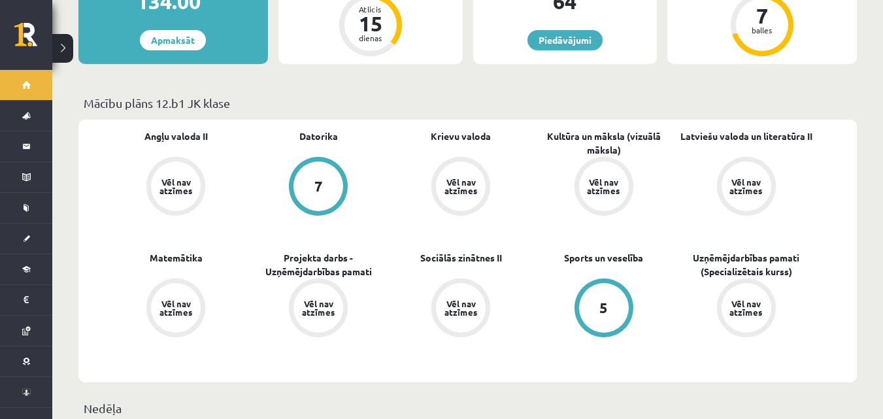
click at [609, 178] on div "Vēl nav atzīmes" at bounding box center [604, 186] width 37 height 17
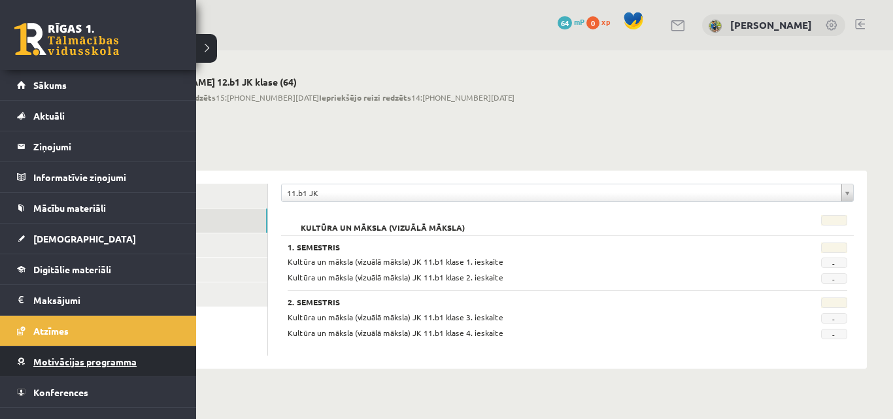
click at [45, 358] on span "Motivācijas programma" at bounding box center [84, 362] width 103 height 12
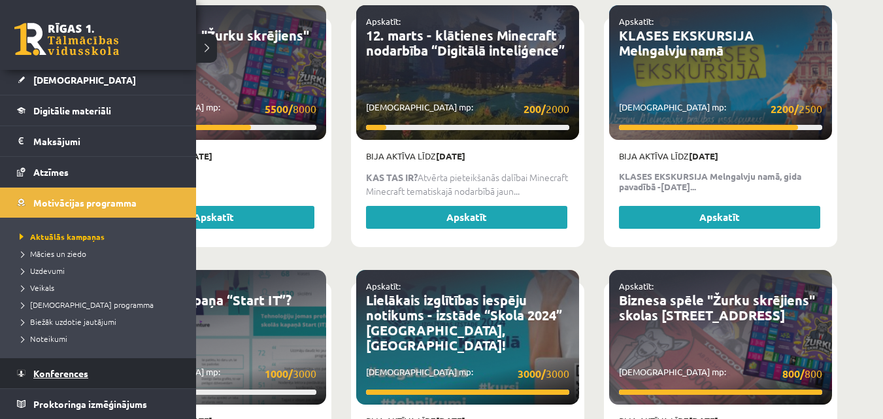
scroll to position [1961, 0]
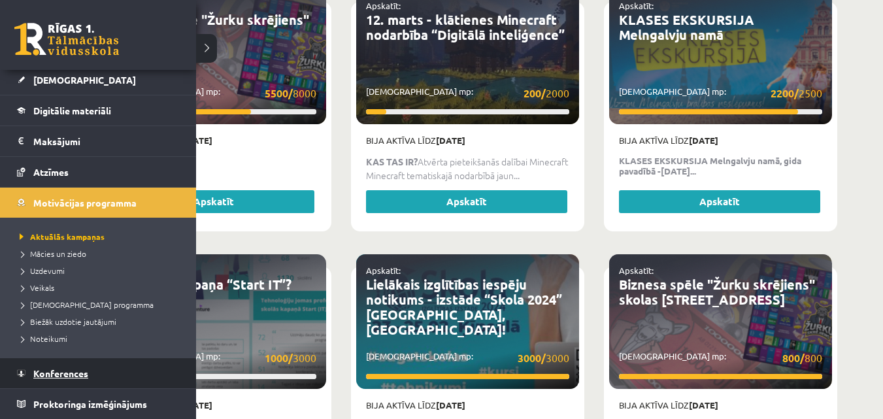
click at [51, 369] on span "Konferences" at bounding box center [60, 373] width 55 height 12
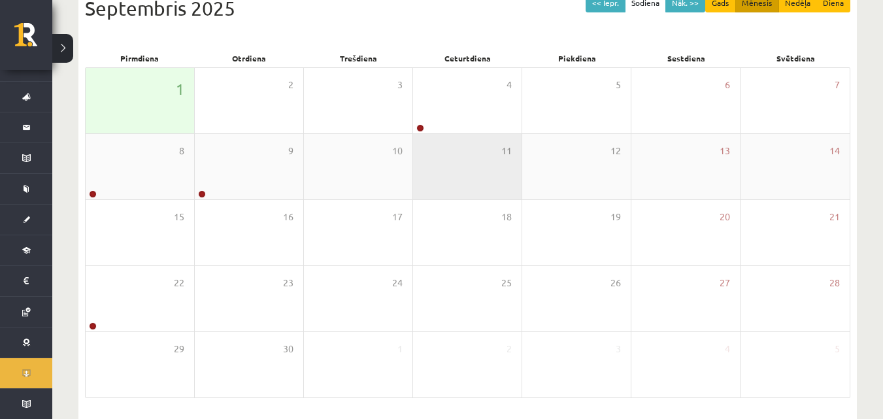
scroll to position [141, 0]
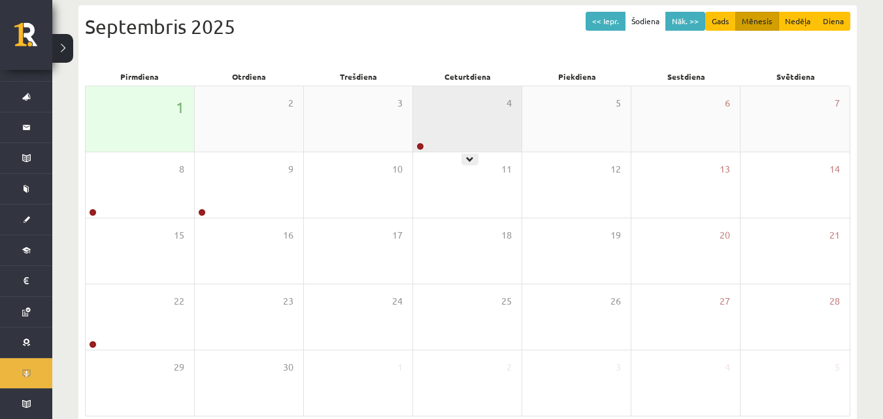
click at [427, 146] on div "4" at bounding box center [467, 118] width 109 height 65
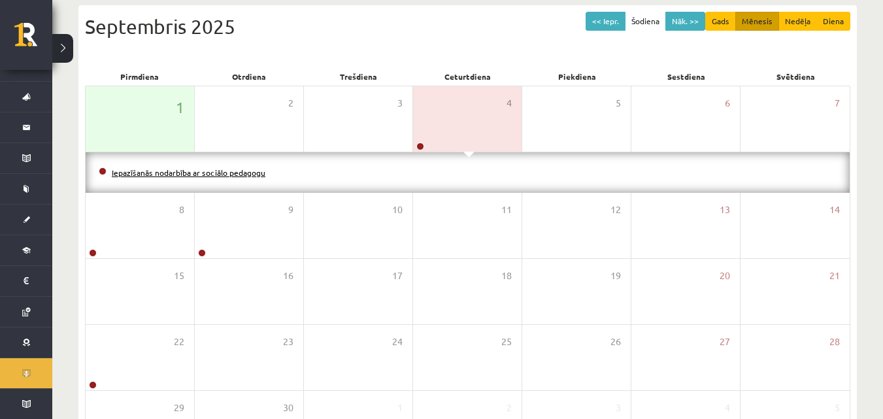
click at [230, 171] on link "Iepazīšanās nodarbība ar sociālo pedagogu" at bounding box center [189, 172] width 154 height 10
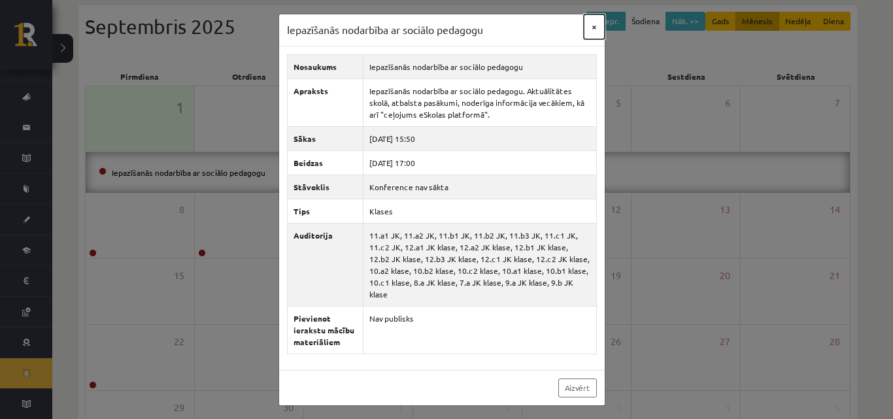
click at [593, 22] on button "×" at bounding box center [594, 26] width 21 height 25
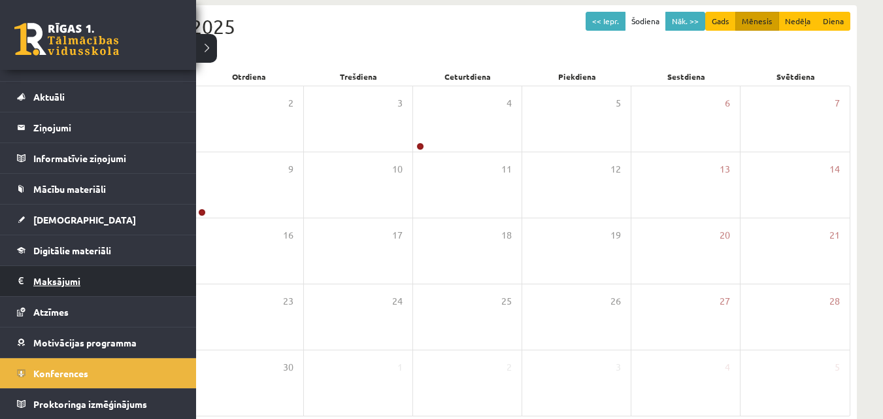
click at [67, 285] on legend "Maksājumi 0" at bounding box center [106, 281] width 146 height 30
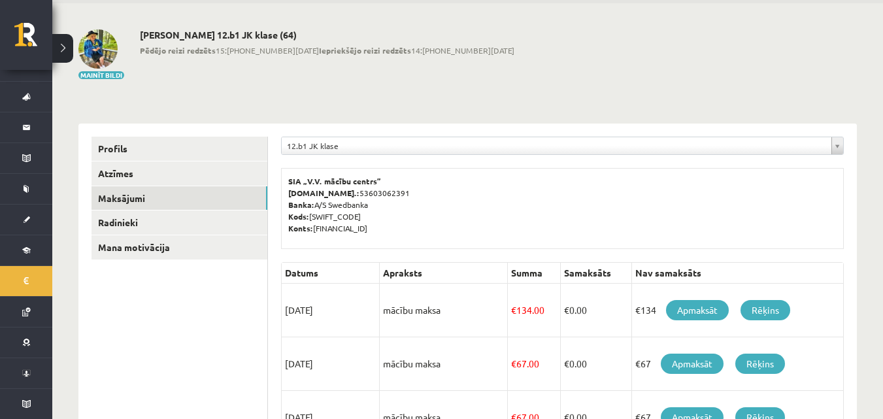
scroll to position [131, 0]
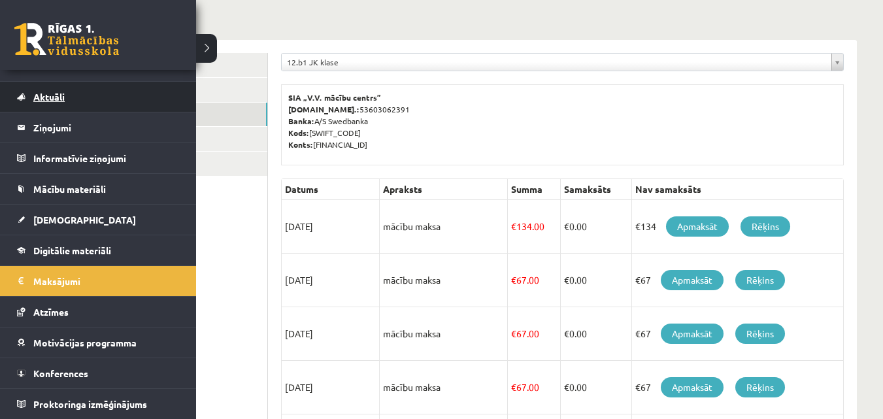
click at [37, 97] on span "Aktuāli" at bounding box center [48, 97] width 31 height 12
